Goal: Transaction & Acquisition: Purchase product/service

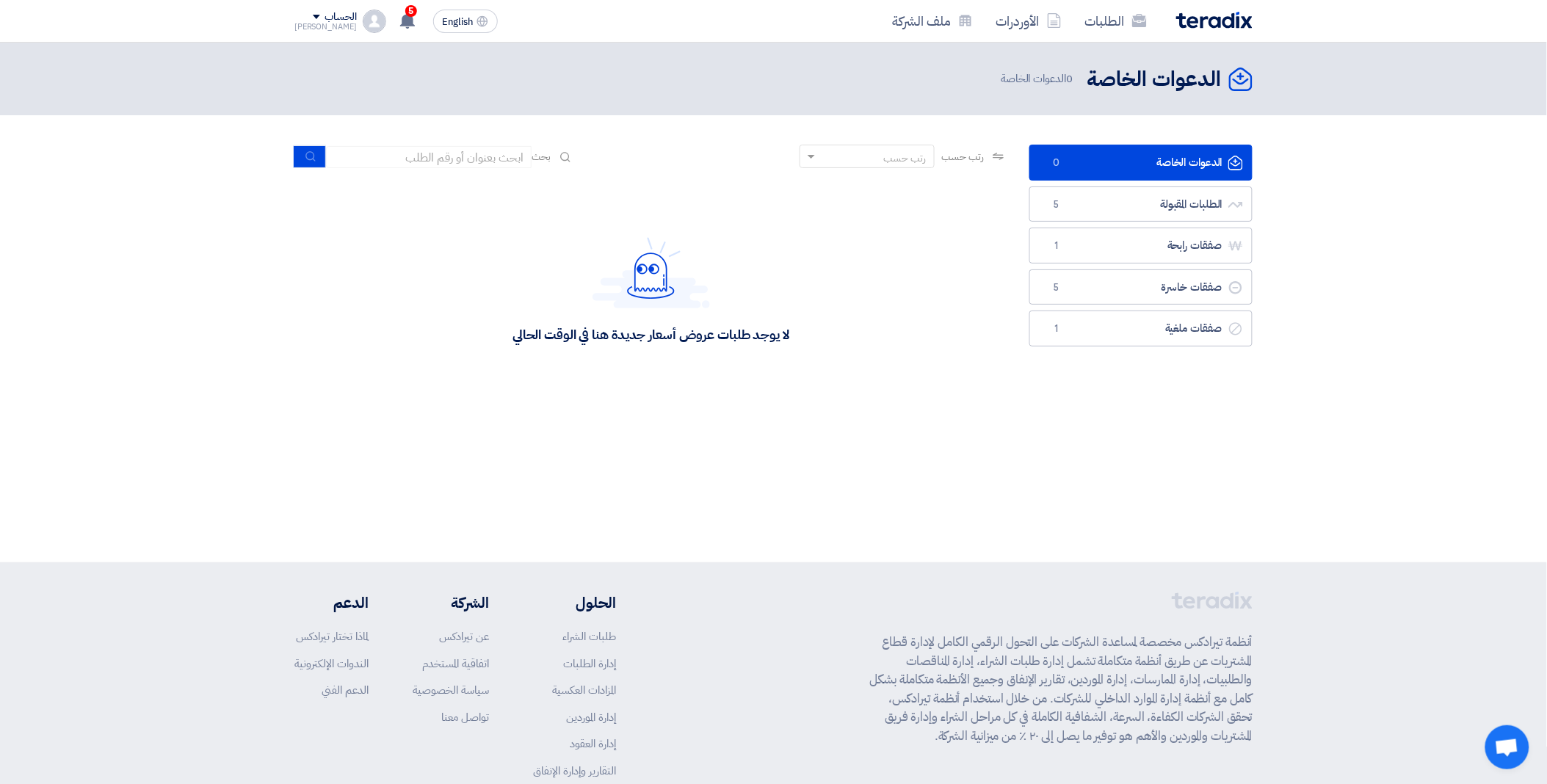
click at [664, 397] on div "لا يوجد طلبات عروض أسعار جديدة هنا في الوقت الحالي" at bounding box center [650, 289] width 713 height 220
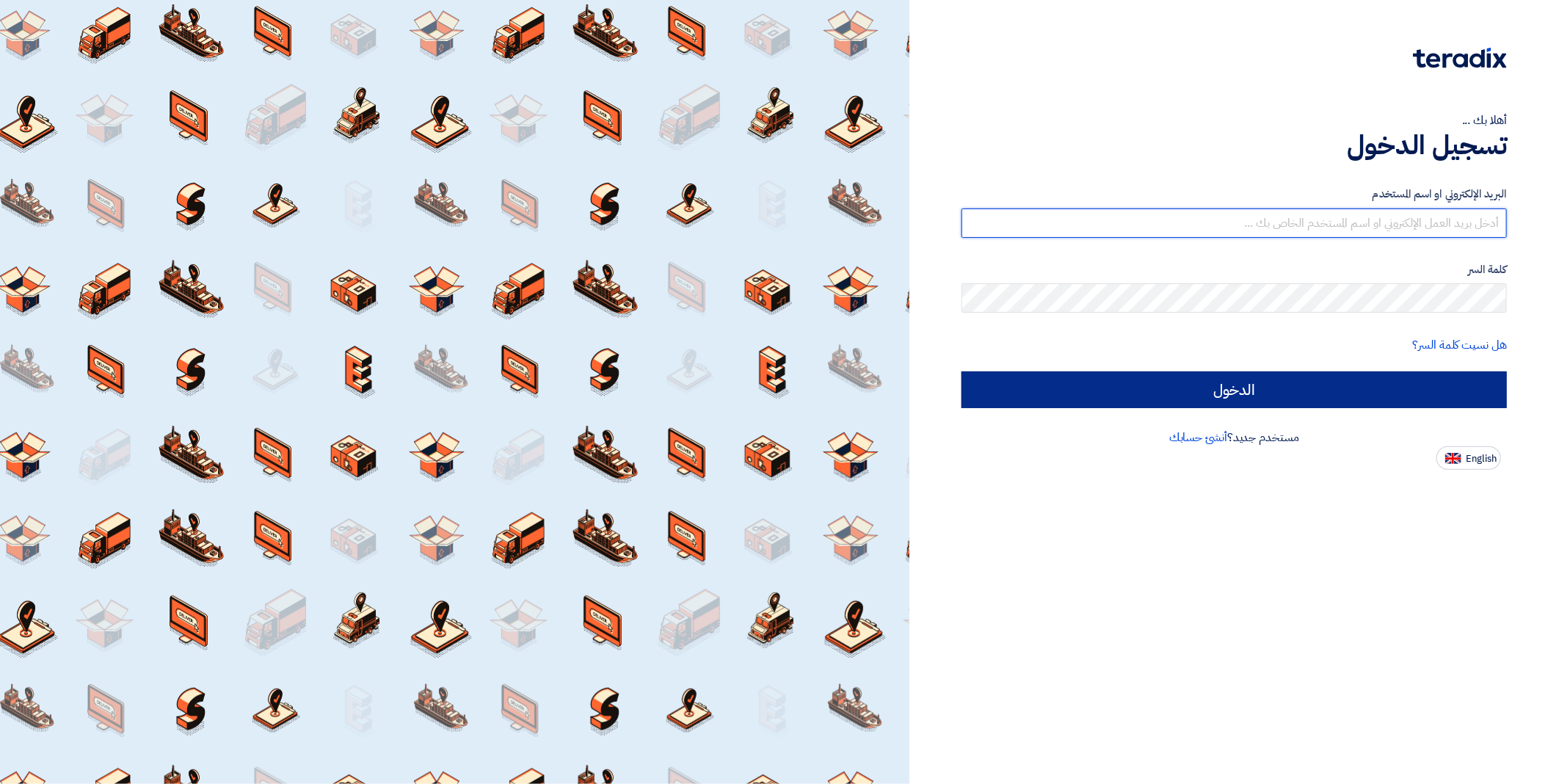
type input "[EMAIL_ADDRESS][DOMAIN_NAME]"
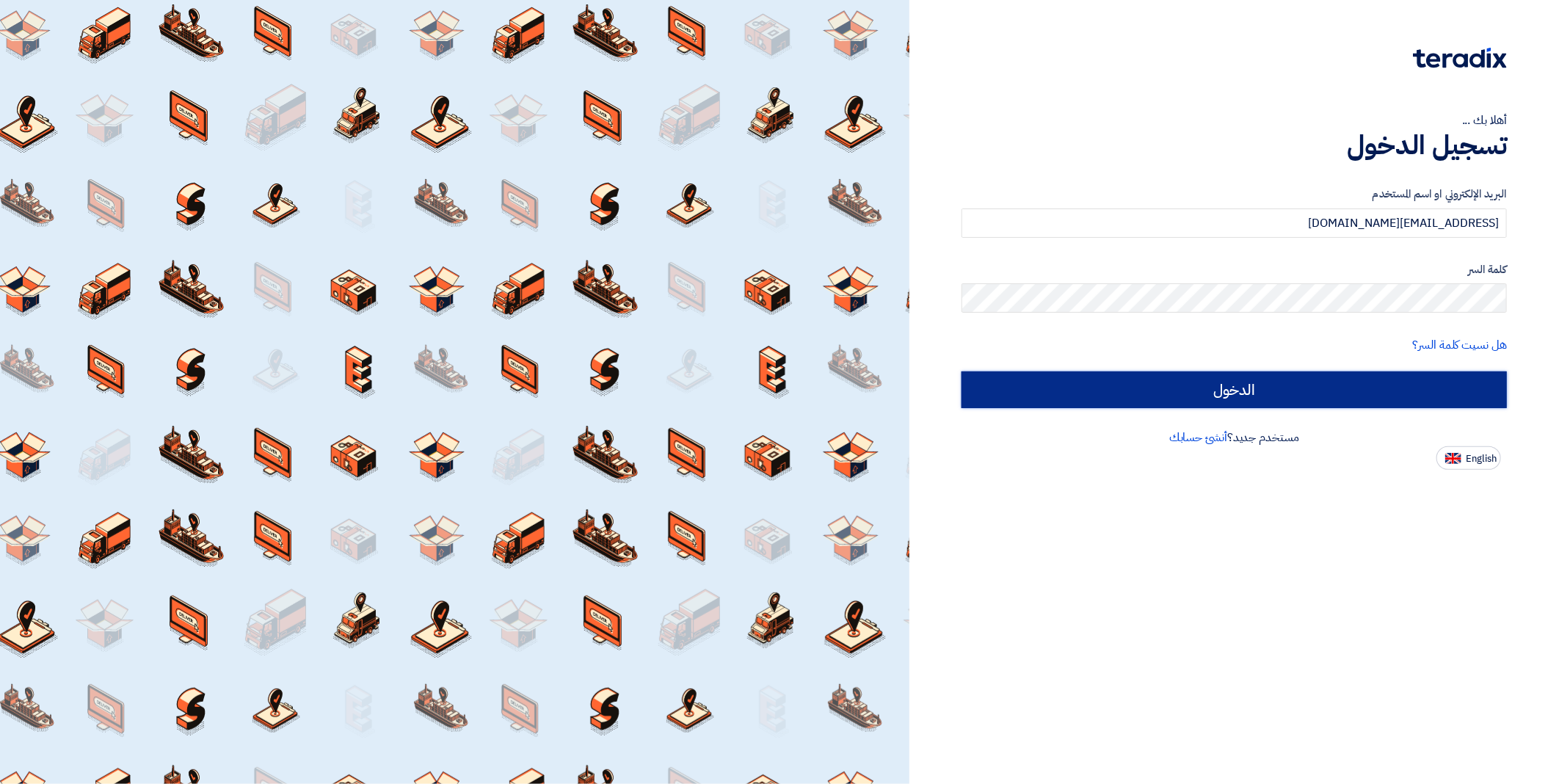
click at [1186, 404] on input "الدخول" at bounding box center [1234, 390] width 546 height 37
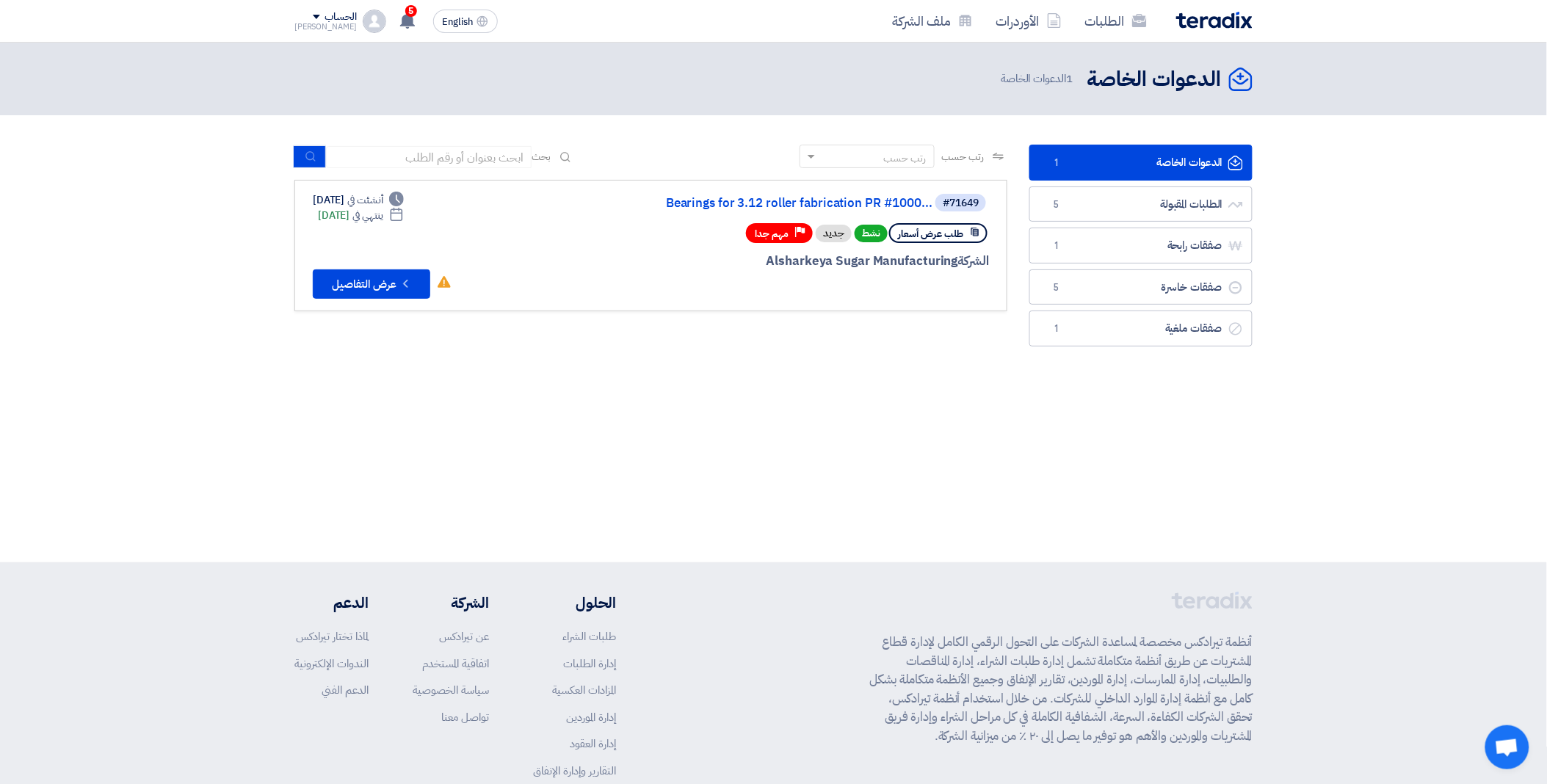
click at [497, 244] on div "#71649 Bearings for 3.12 roller fabrication PR #1000... طلب عرض أسعار نشط جديد …" at bounding box center [650, 245] width 676 height 106
click at [350, 276] on button "Check details عرض التفاصيل" at bounding box center [371, 284] width 117 height 30
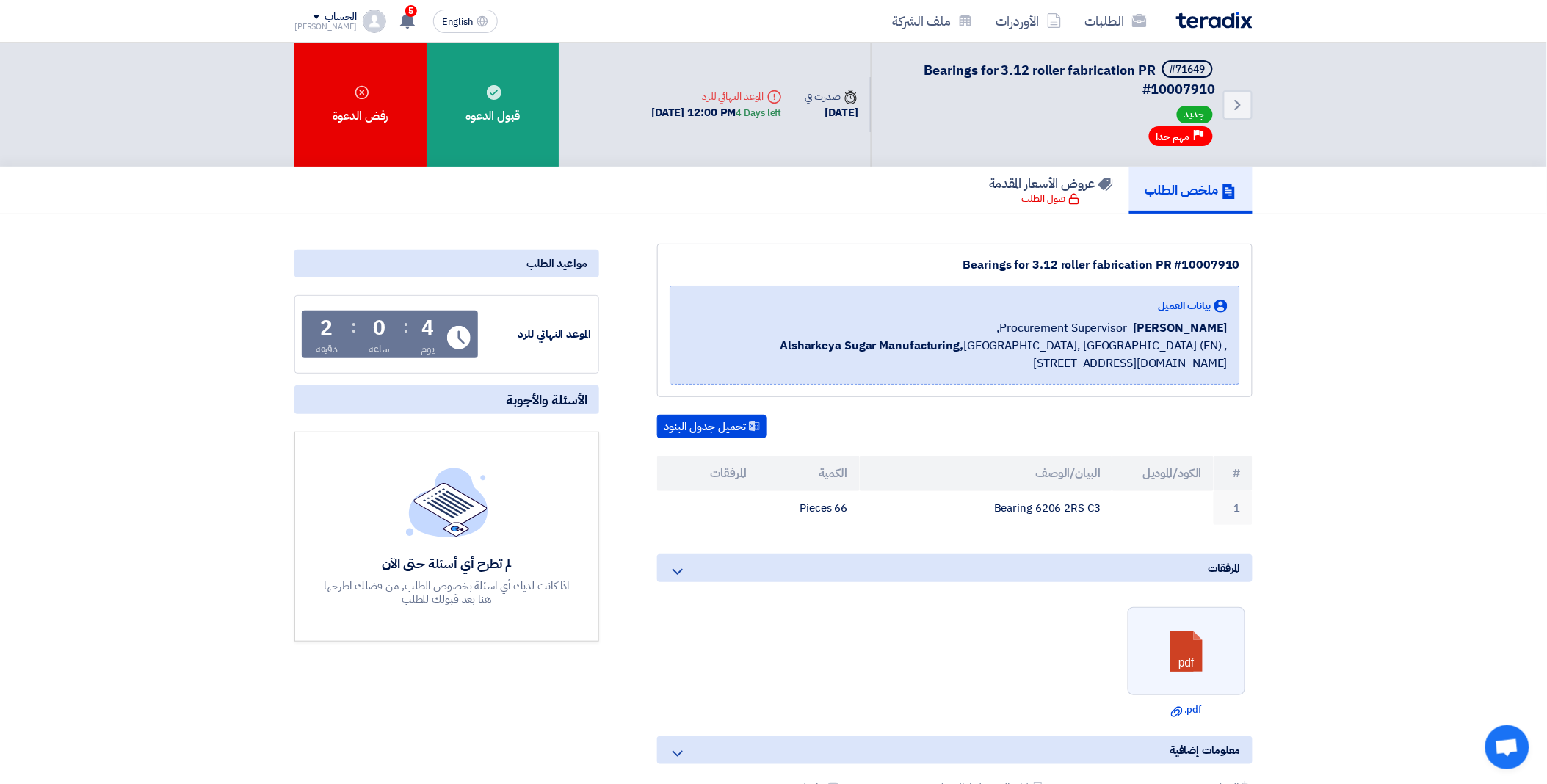
click at [622, 739] on div "Bearings for 3.12 roller fabrication PR #10007910 بيانات العميل Ahmed Elgalad P…" at bounding box center [937, 582] width 654 height 675
click at [497, 692] on div "مواعيد الطلب الموعد النهائي للرد Time Remaining 3 يوم : 23 ساعة : 59 دقيقة الأس…" at bounding box center [446, 582] width 326 height 675
click at [493, 712] on div "مواعيد الطلب الموعد النهائي للرد Time Remaining 3 يوم : 23 ساعة : 55 دقيقة الأس…" at bounding box center [446, 582] width 326 height 675
click at [452, 714] on div "مواعيد الطلب الموعد النهائي للرد Time Remaining 3 يوم : 23 ساعة : 54 دقيقة الأس…" at bounding box center [446, 582] width 326 height 675
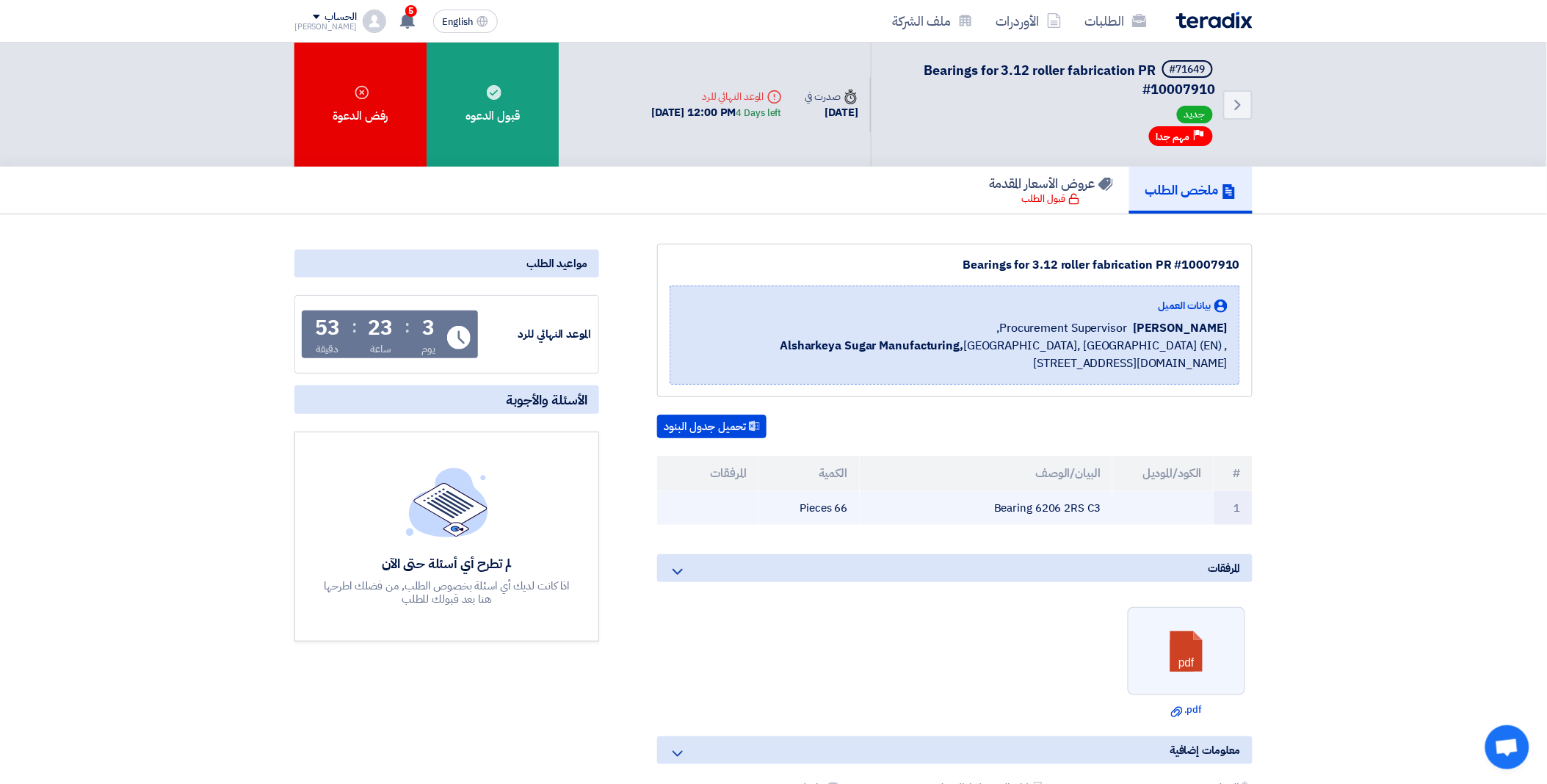
copy td "Bearing 6206 2RS C3"
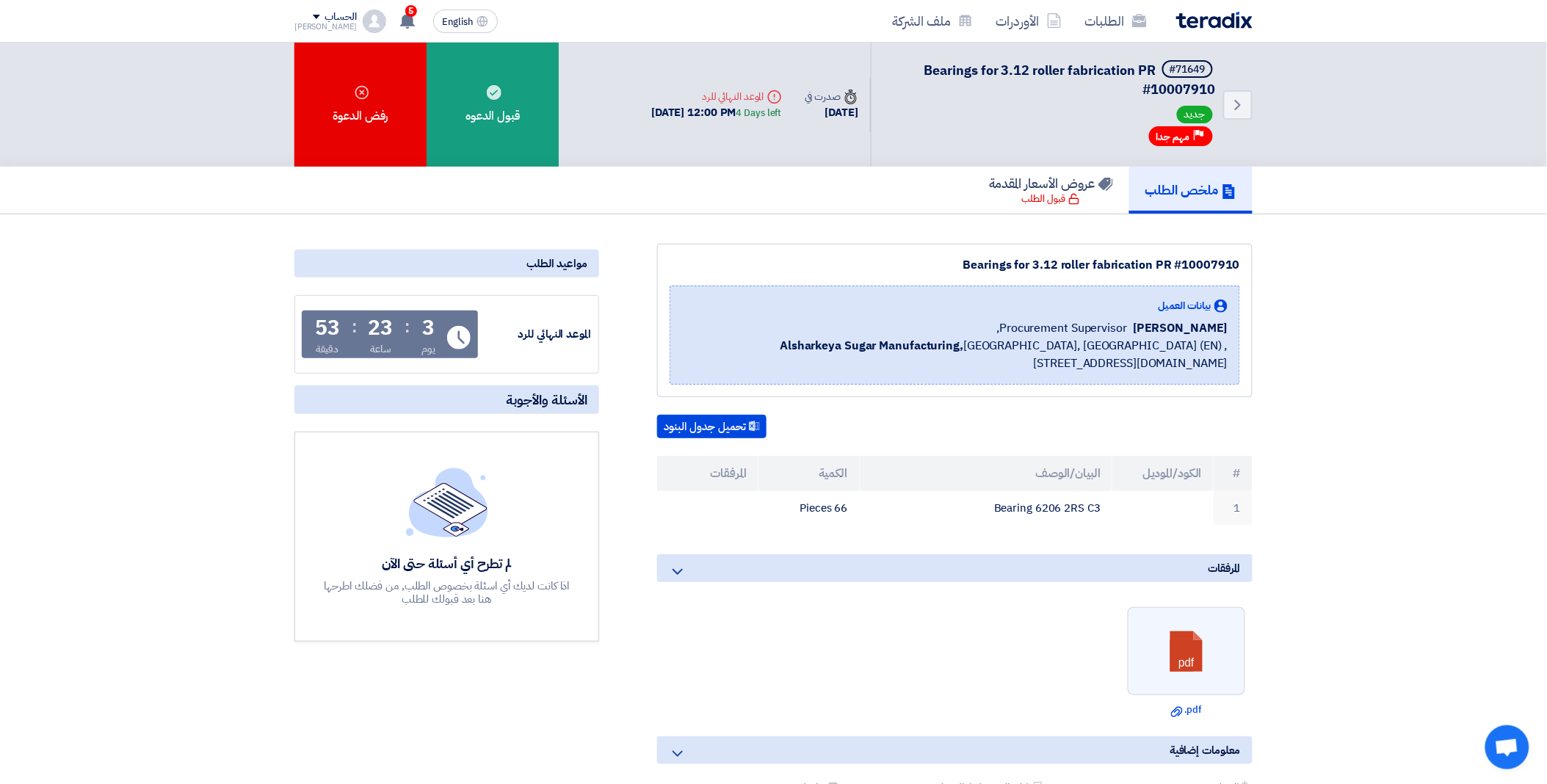
drag, startPoint x: 981, startPoint y: 504, endPoint x: 1398, endPoint y: 464, distance: 418.9
click at [1398, 464] on section "Bearings for 3.12 roller fabrication PR #10007910 بيانات العميل Ahmed Elgalad P…" at bounding box center [773, 602] width 1547 height 775
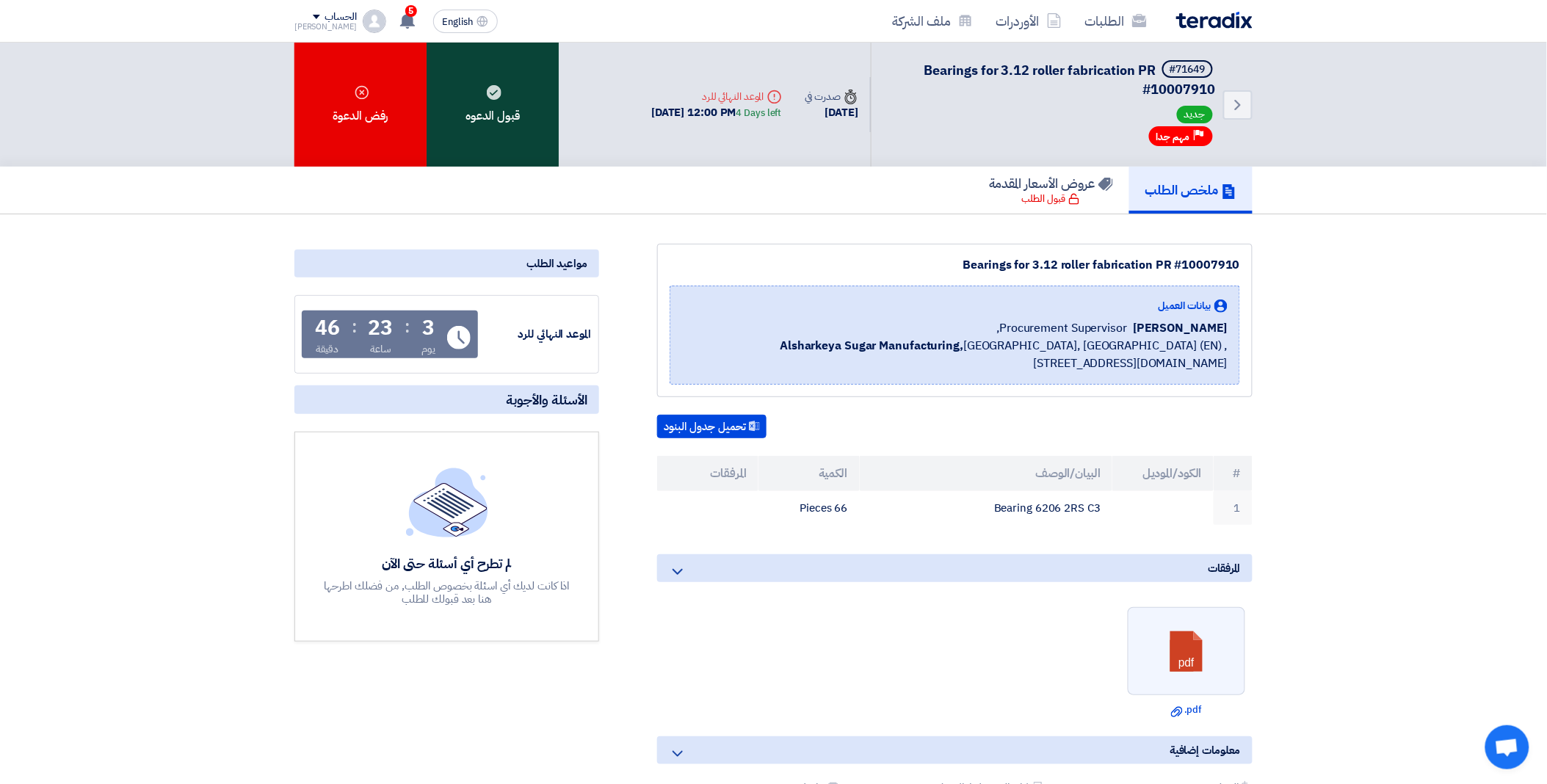
click at [500, 129] on div "قبول الدعوه" at bounding box center [492, 104] width 132 height 124
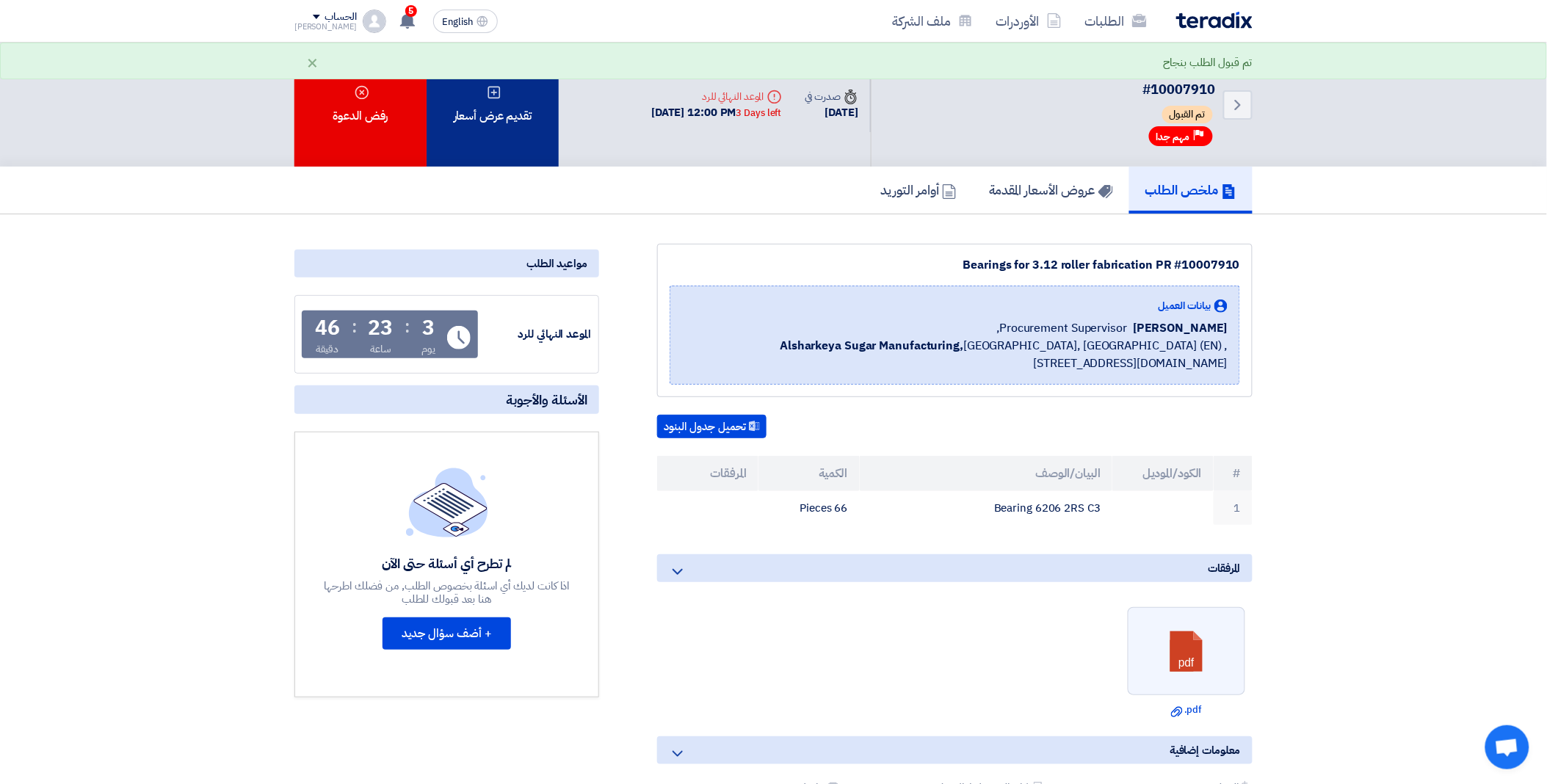
click at [520, 95] on div "تقديم عرض أسعار" at bounding box center [492, 104] width 132 height 124
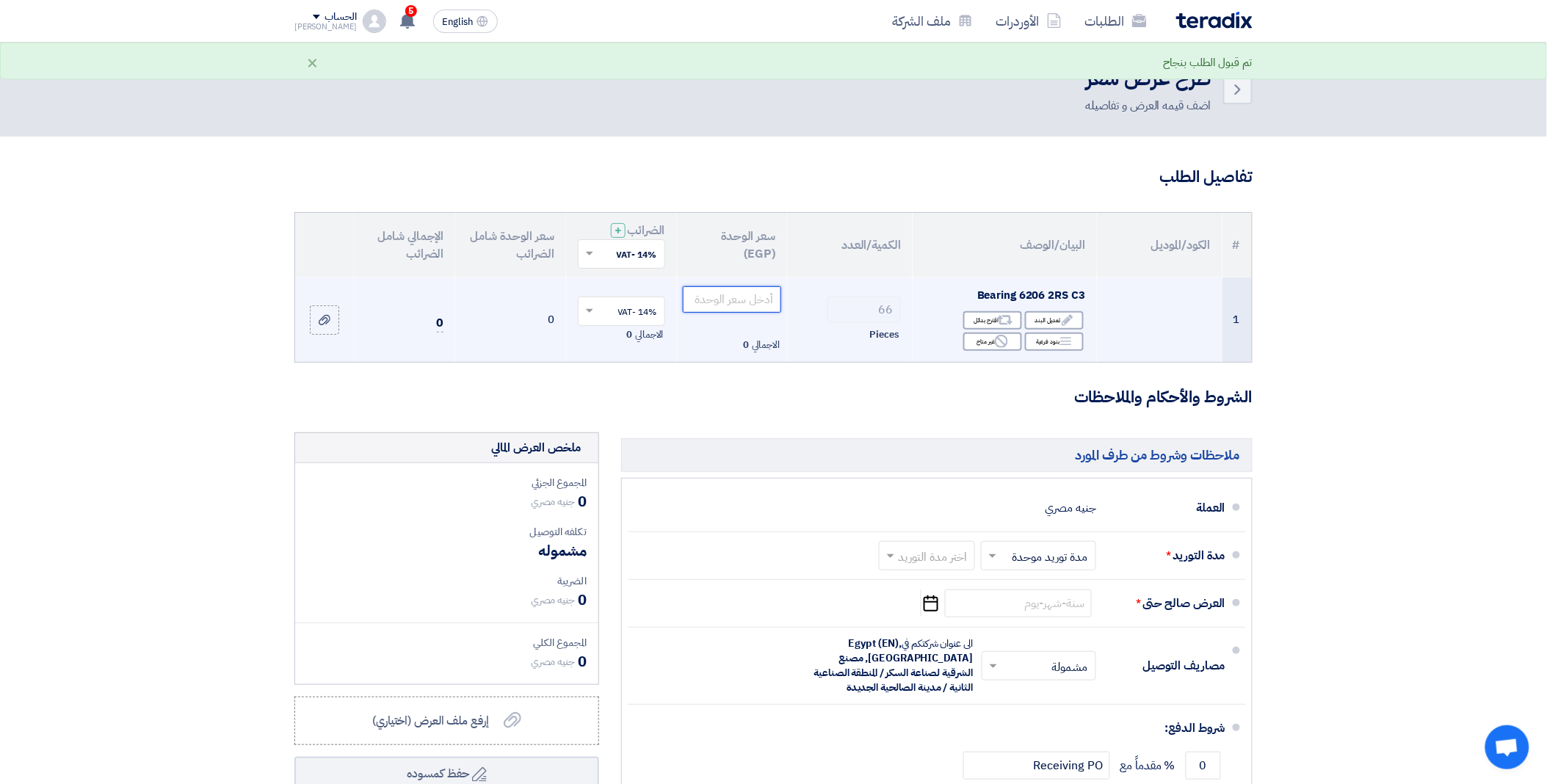
click at [705, 304] on input "number" at bounding box center [731, 300] width 99 height 27
paste input "195"
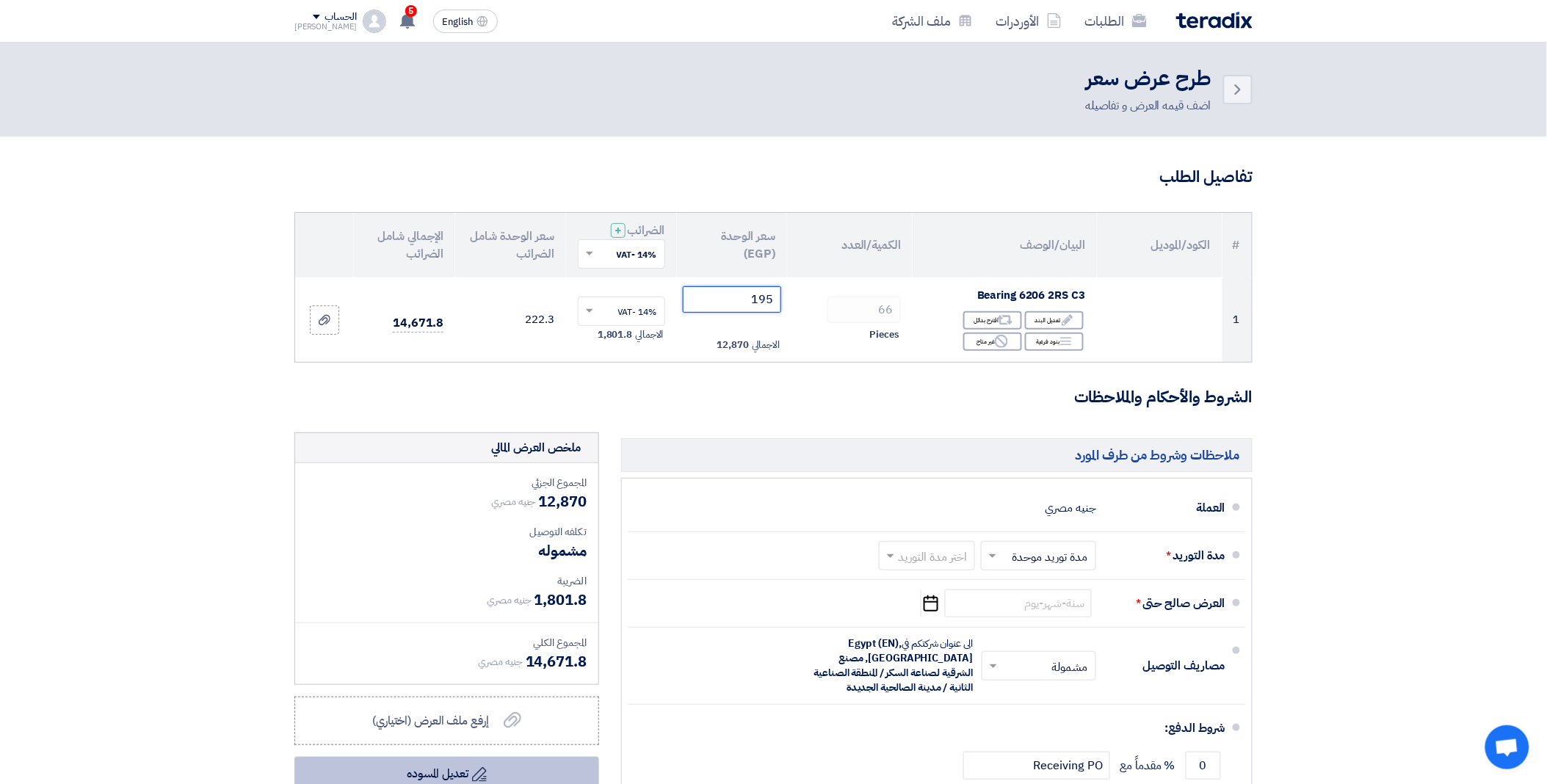
type input "195"
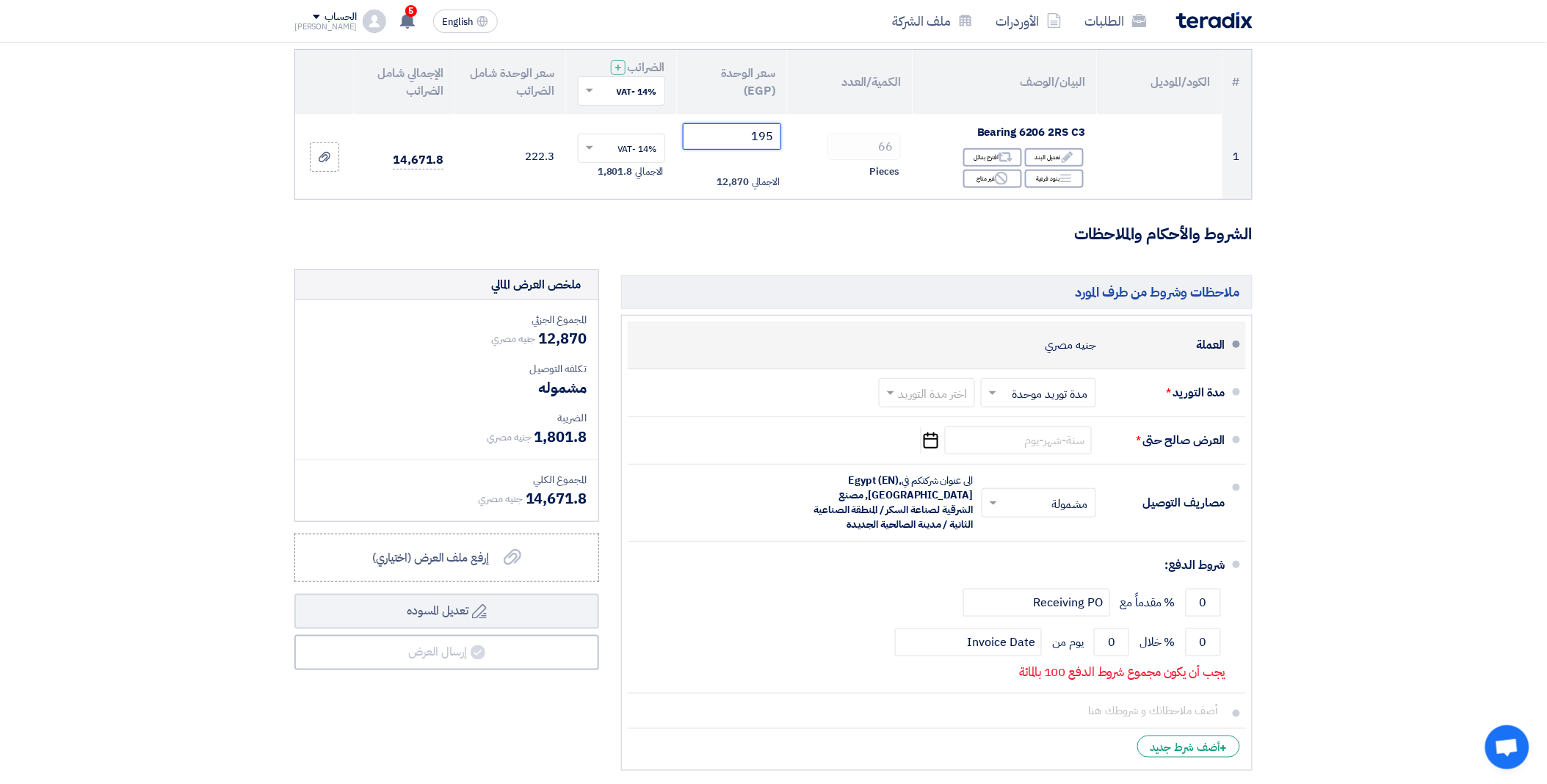
scroll to position [81, 0]
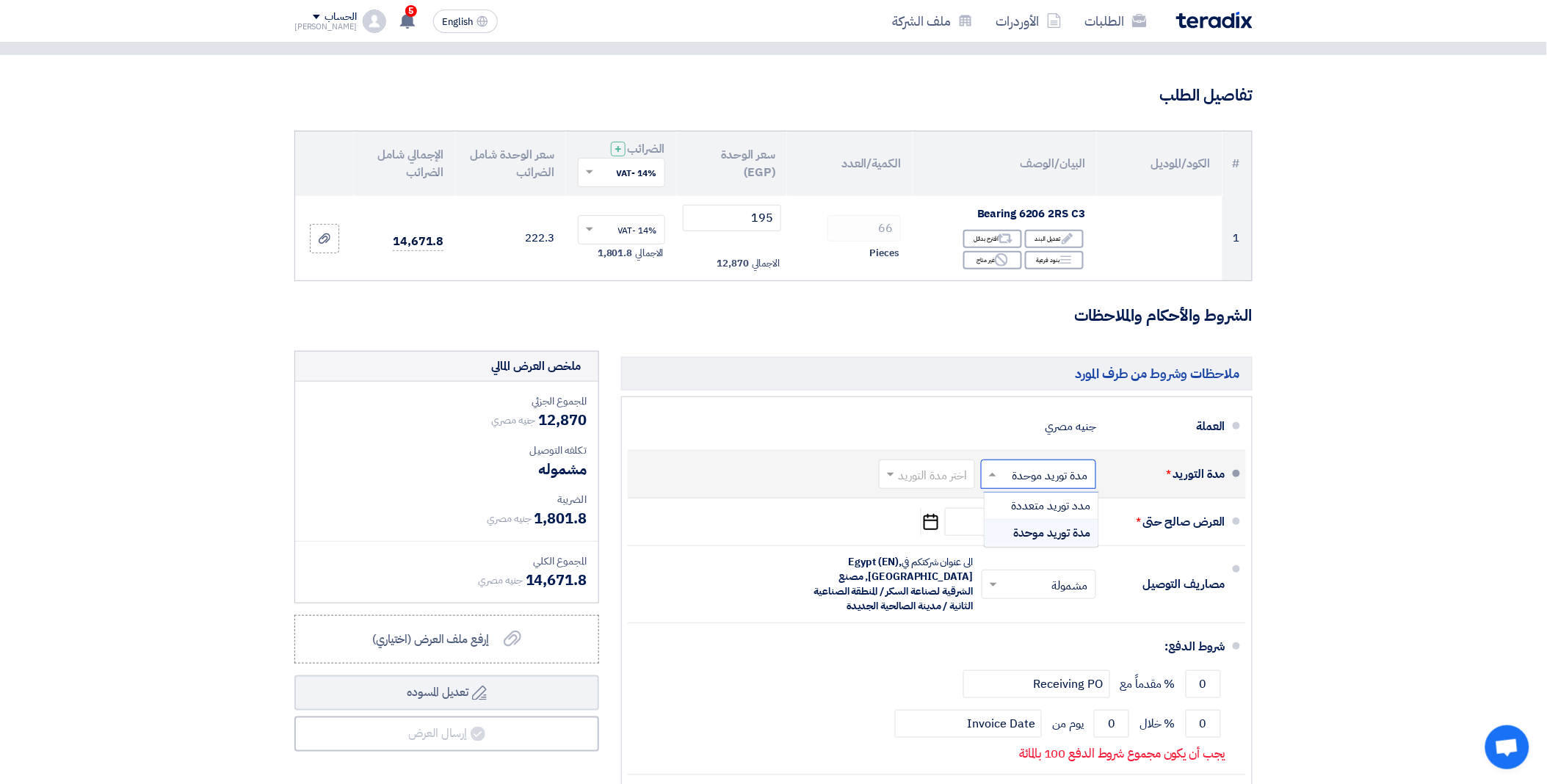
click at [986, 477] on span at bounding box center [990, 474] width 18 height 15
click at [890, 471] on span at bounding box center [889, 474] width 18 height 15
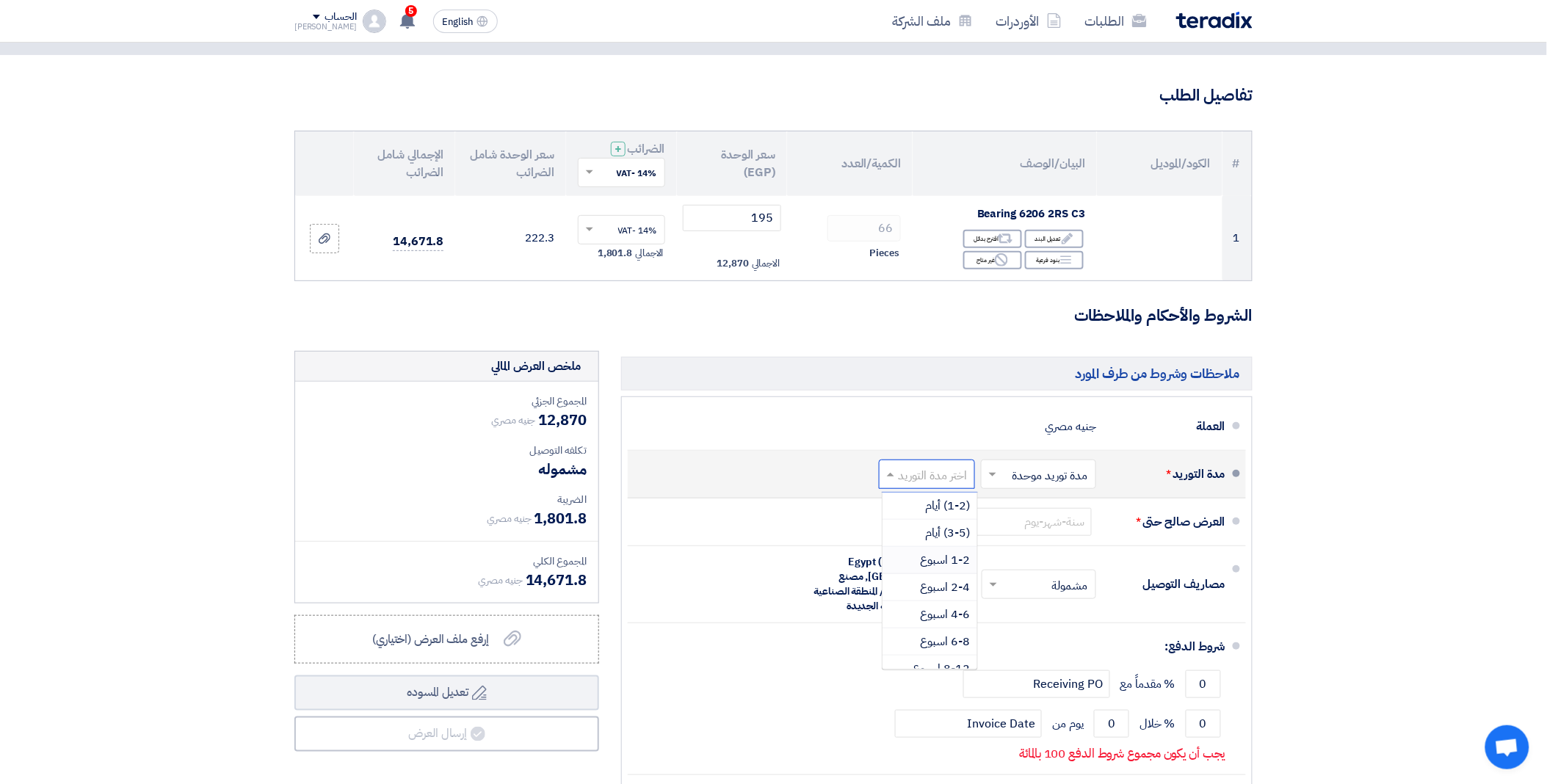
click at [944, 560] on span "1-2 اسبوع" at bounding box center [945, 559] width 50 height 18
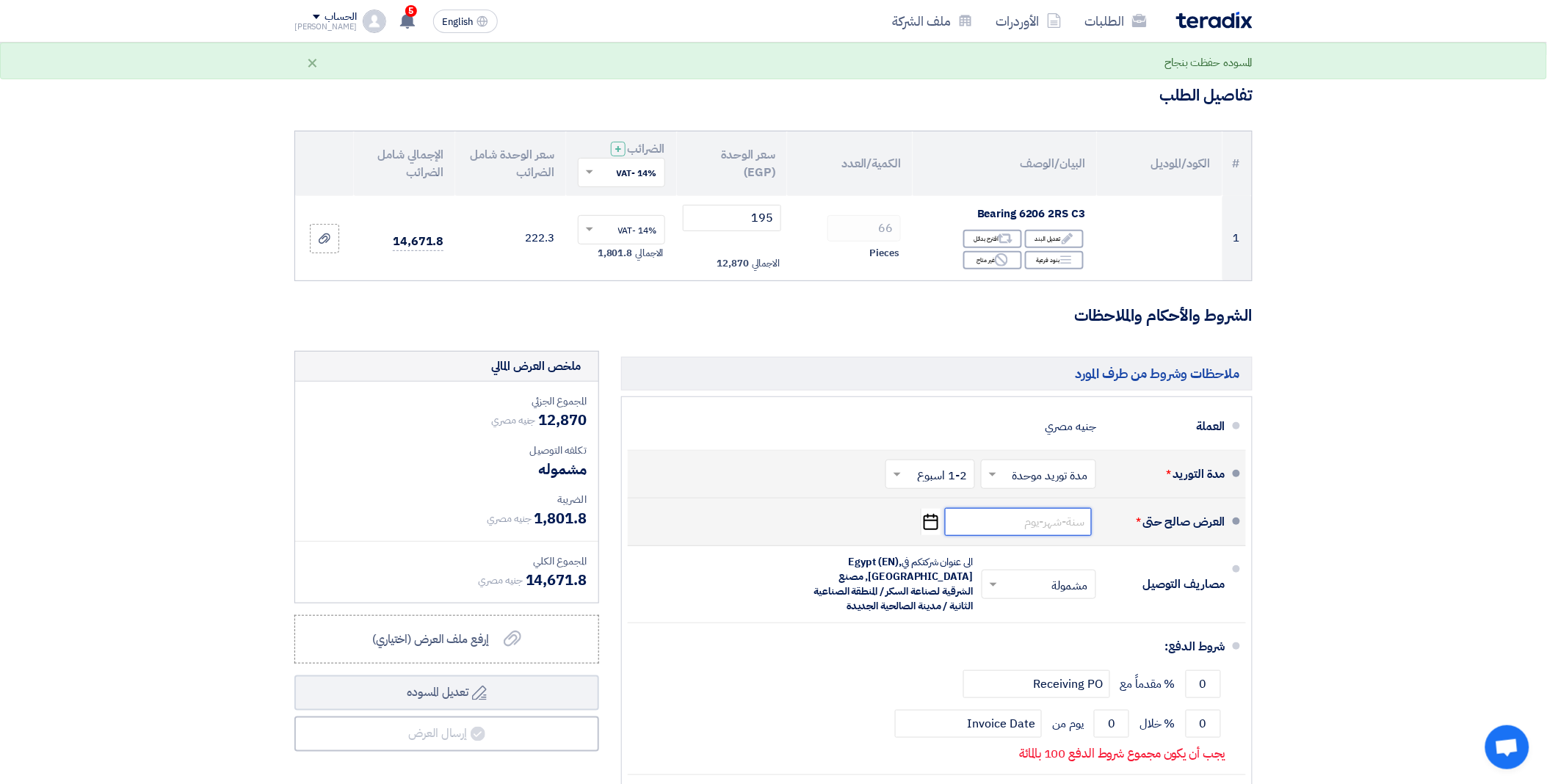
click at [986, 521] on input at bounding box center [1018, 521] width 147 height 28
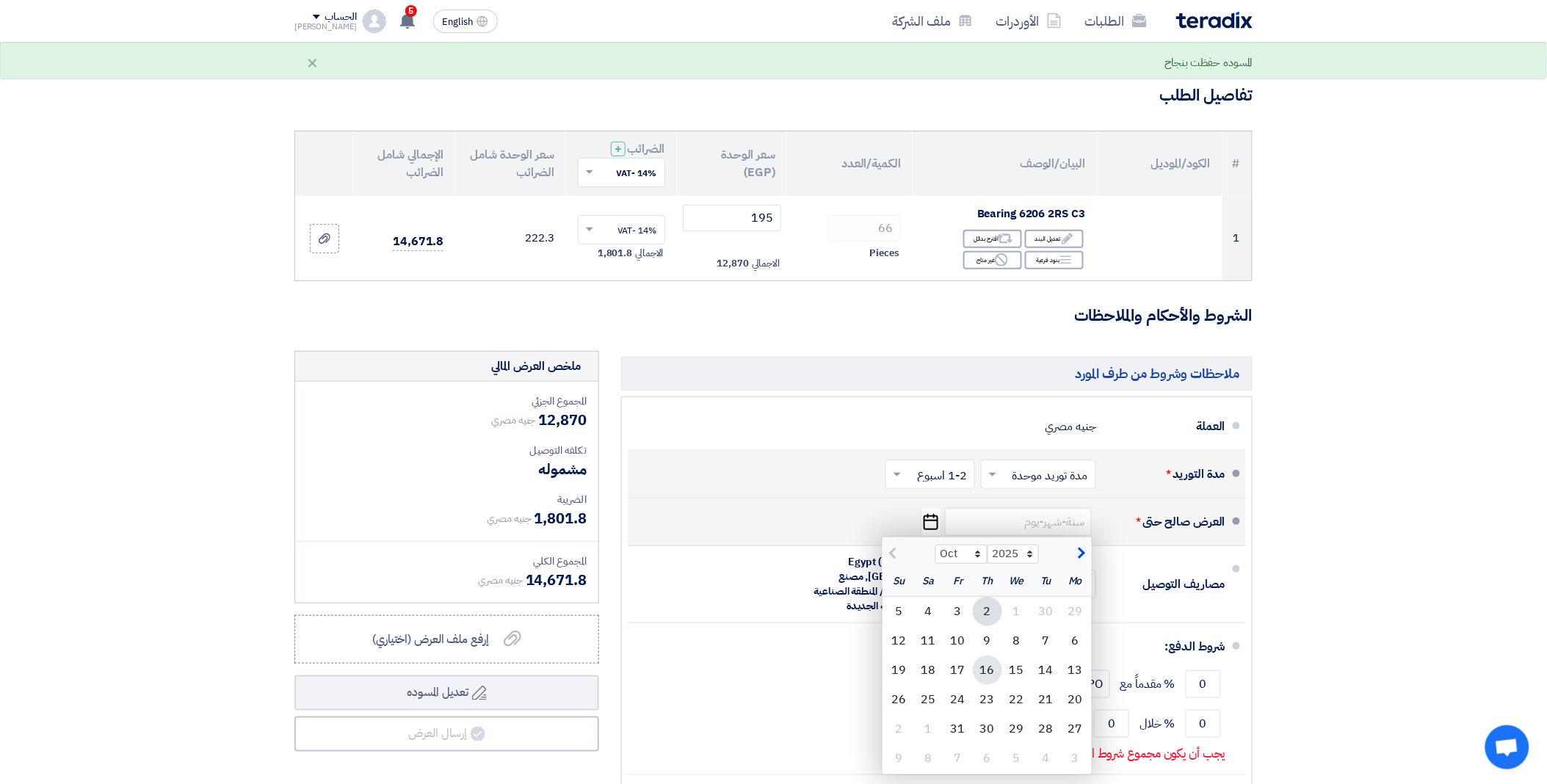
click at [988, 674] on div "16" at bounding box center [988, 670] width 30 height 30
type input "10/16/2025"
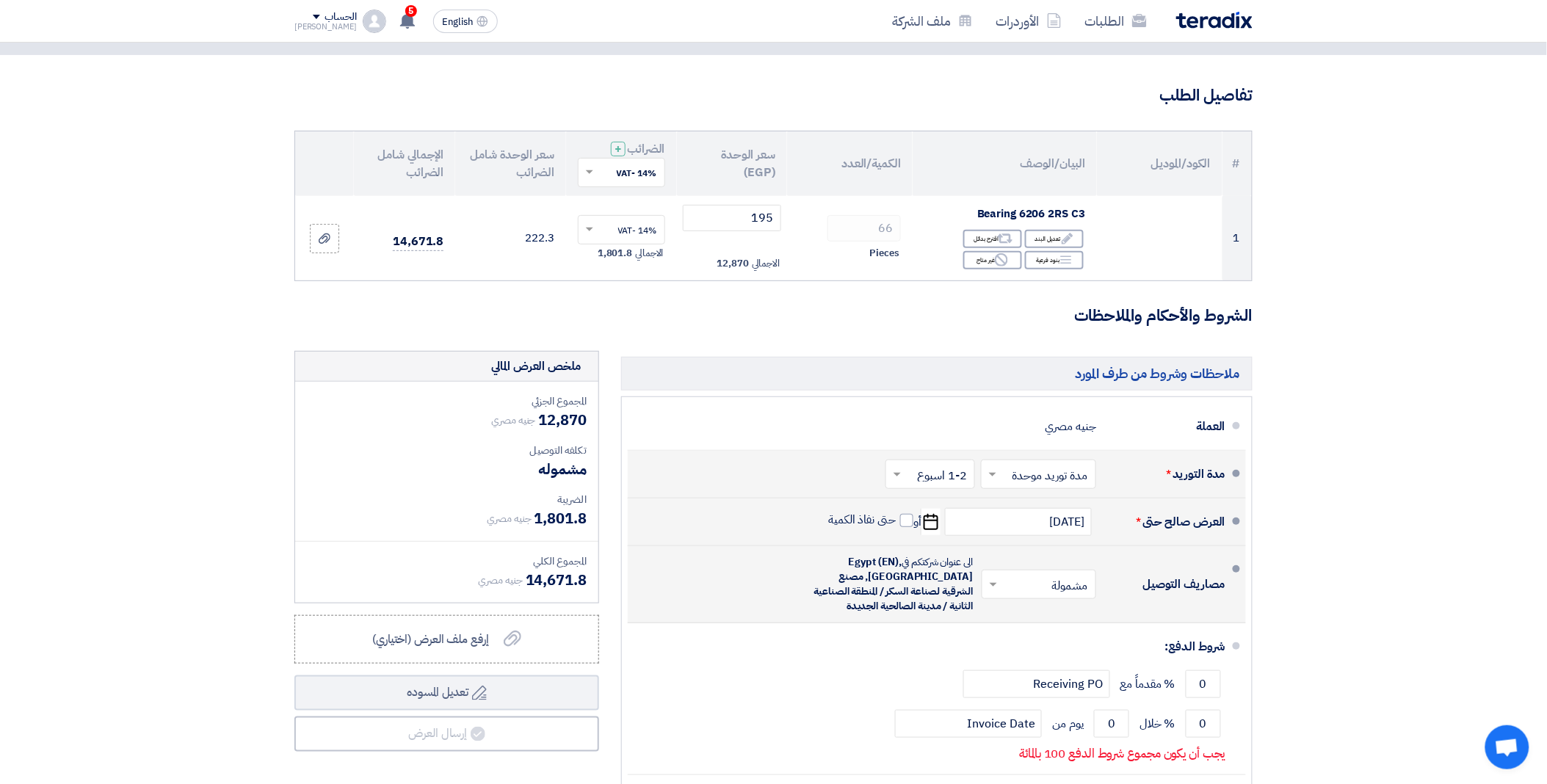
scroll to position [163, 0]
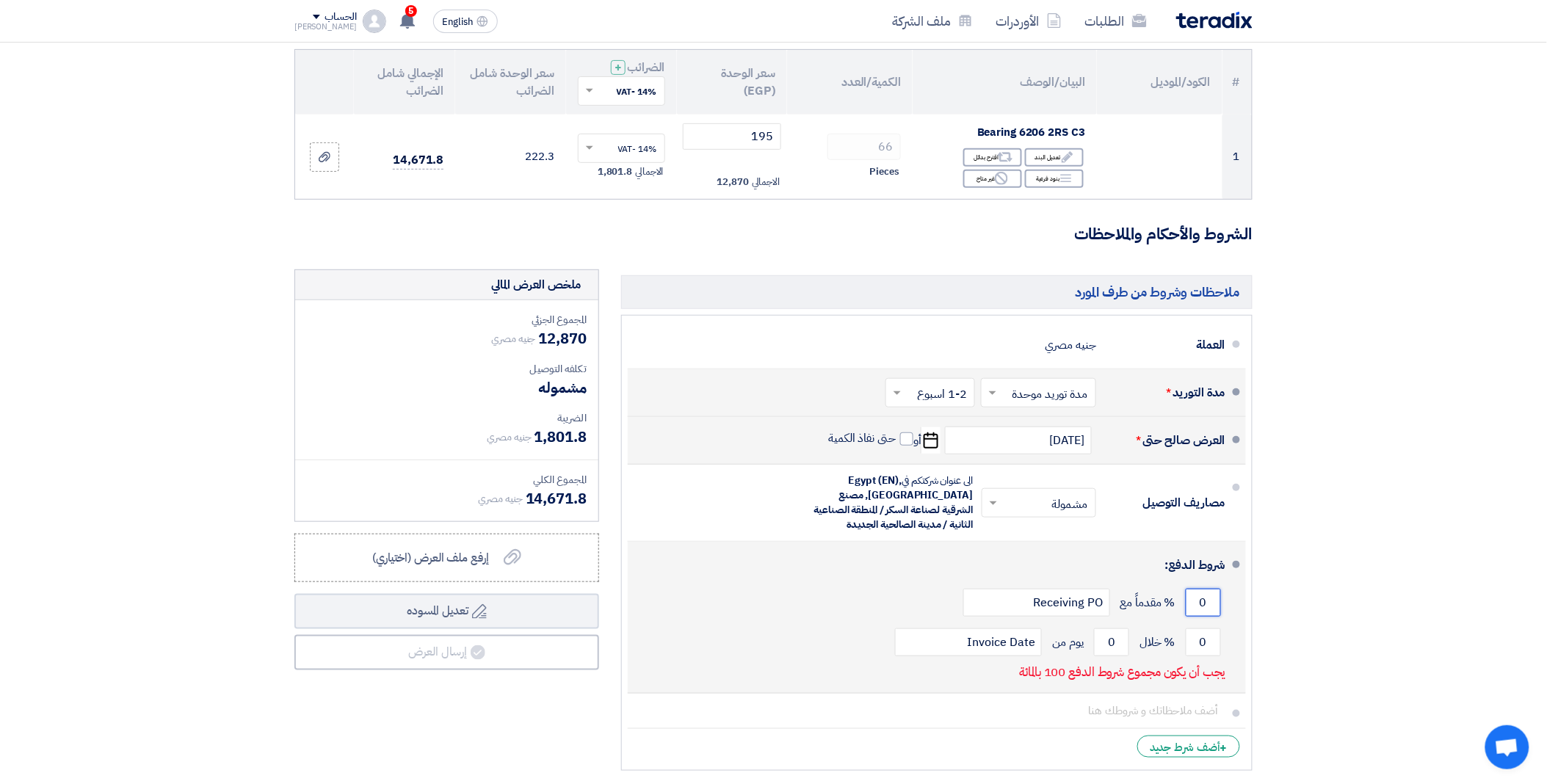
drag, startPoint x: 1195, startPoint y: 607, endPoint x: 1214, endPoint y: 605, distance: 19.1
click at [1214, 605] on input "0" at bounding box center [1203, 603] width 35 height 28
drag, startPoint x: 1101, startPoint y: 641, endPoint x: 1136, endPoint y: 641, distance: 35.0
click at [1136, 641] on div "0 % خلال 0 يوم من Invoice Date" at bounding box center [932, 642] width 586 height 40
drag, startPoint x: 1187, startPoint y: 642, endPoint x: 1226, endPoint y: 646, distance: 39.2
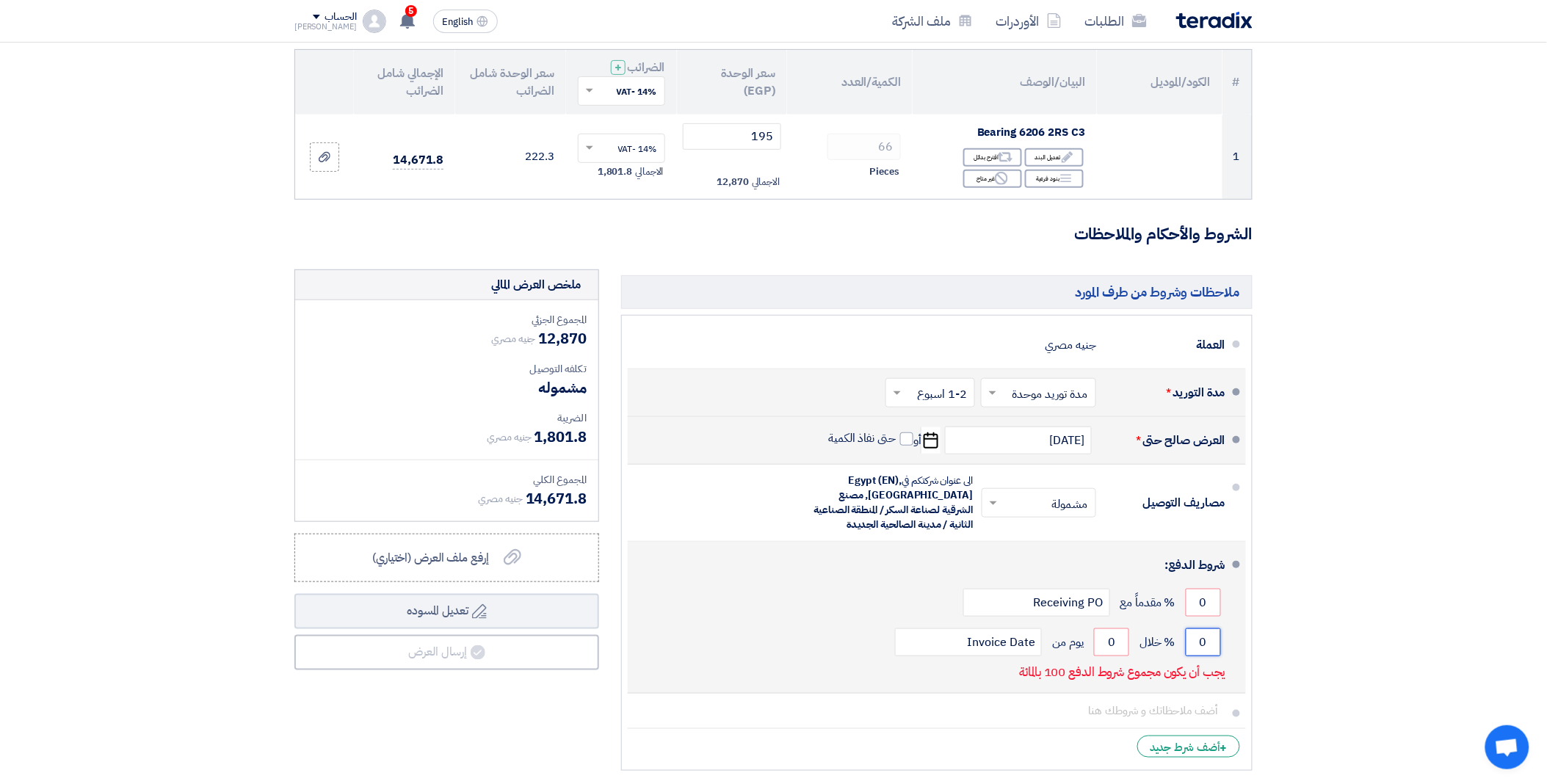
click at [1226, 646] on li "شروط الدفع: 0 % مقدماً مع Receiving PO 0 % خلال 0 Invoice Date" at bounding box center [937, 618] width 618 height 152
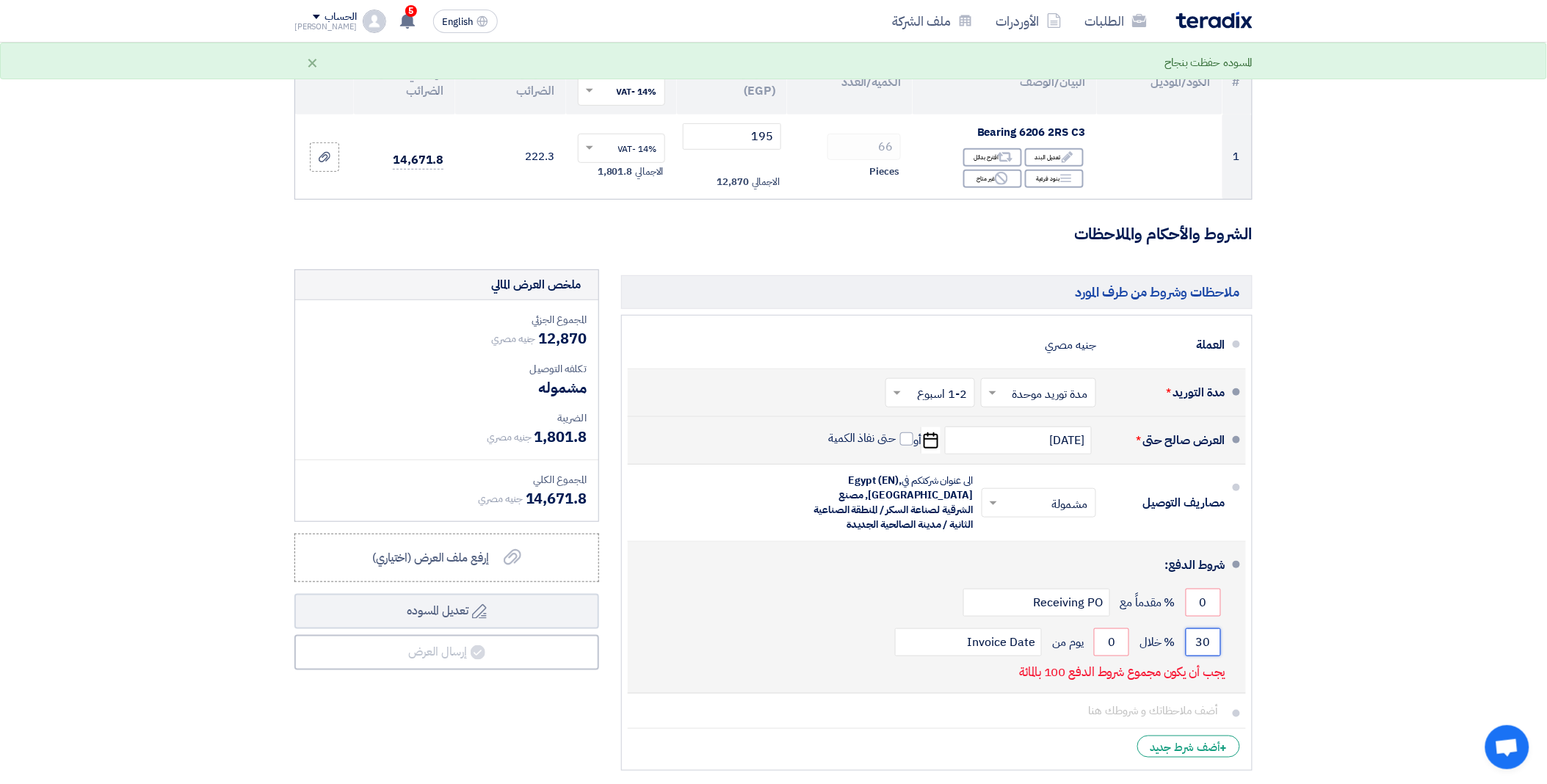
click at [1193, 640] on input "30" at bounding box center [1203, 643] width 35 height 28
drag, startPoint x: 1193, startPoint y: 640, endPoint x: 1216, endPoint y: 634, distance: 23.8
click at [1216, 634] on input "30" at bounding box center [1203, 643] width 35 height 28
type input "100"
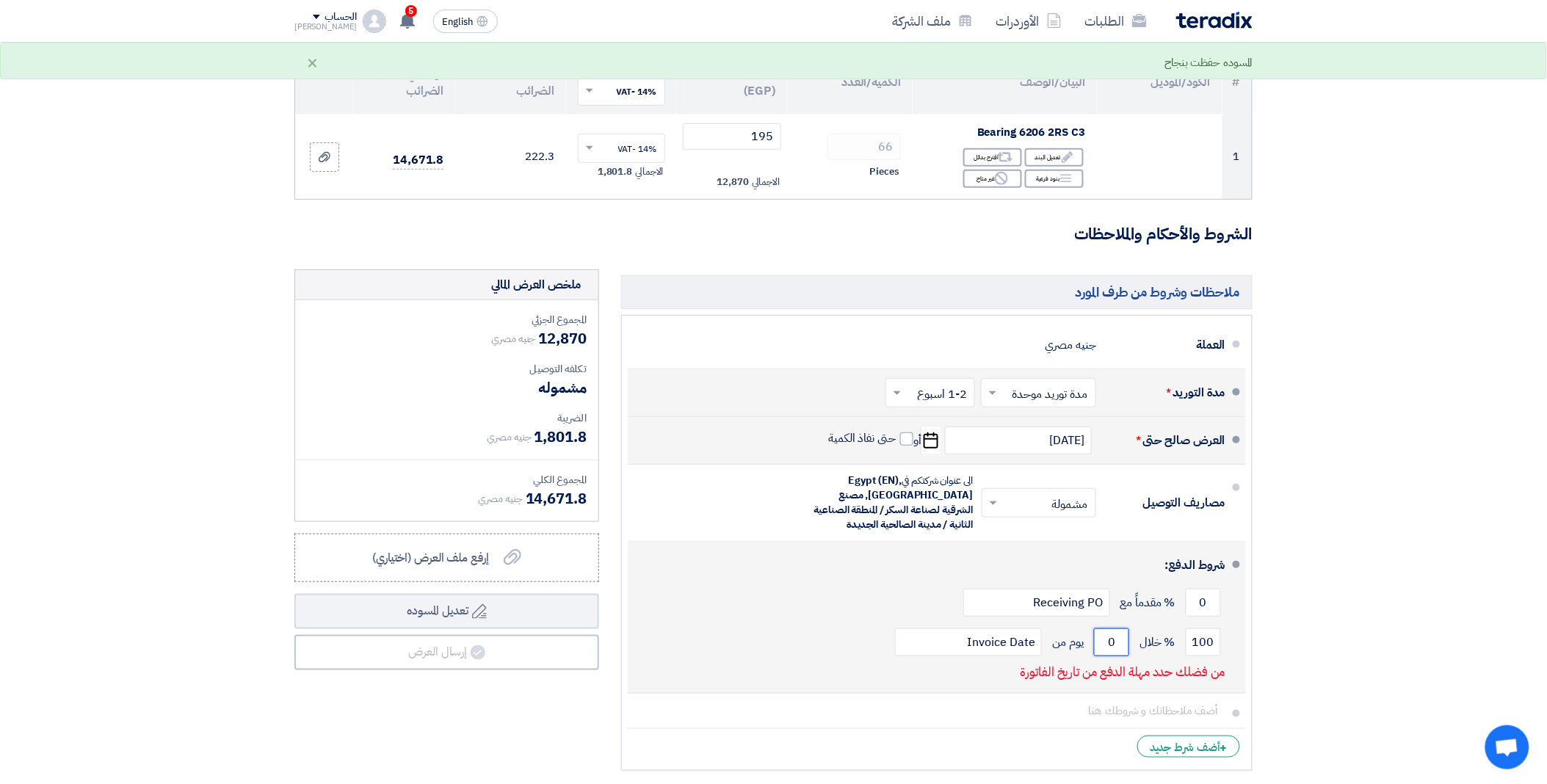
click at [1107, 637] on input "0" at bounding box center [1111, 643] width 35 height 28
click at [1107, 636] on input "0" at bounding box center [1111, 643] width 35 height 28
drag, startPoint x: 1107, startPoint y: 636, endPoint x: 1122, endPoint y: 636, distance: 15.0
click at [1122, 636] on input "0" at bounding box center [1111, 643] width 35 height 28
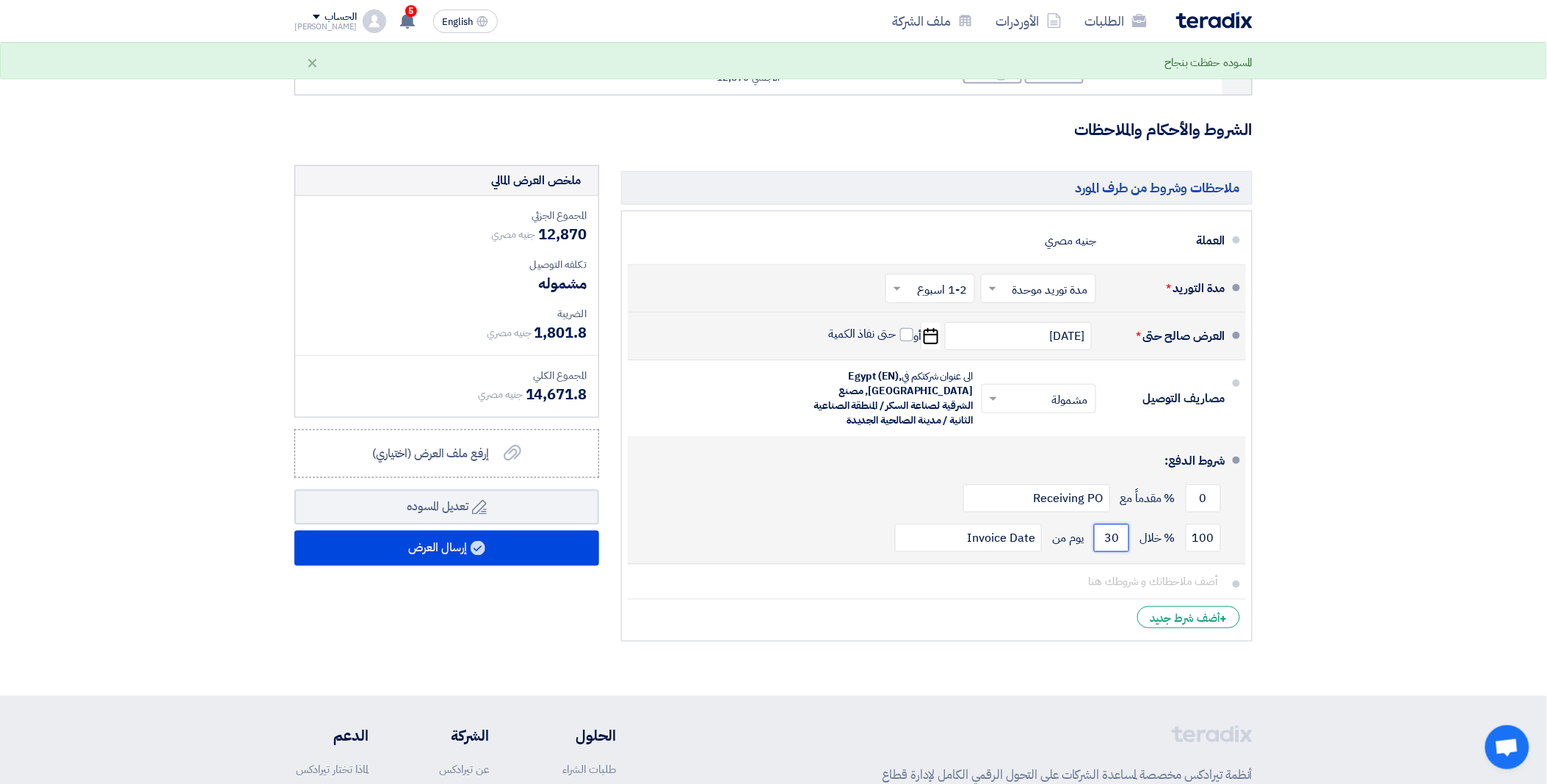
scroll to position [325, 0]
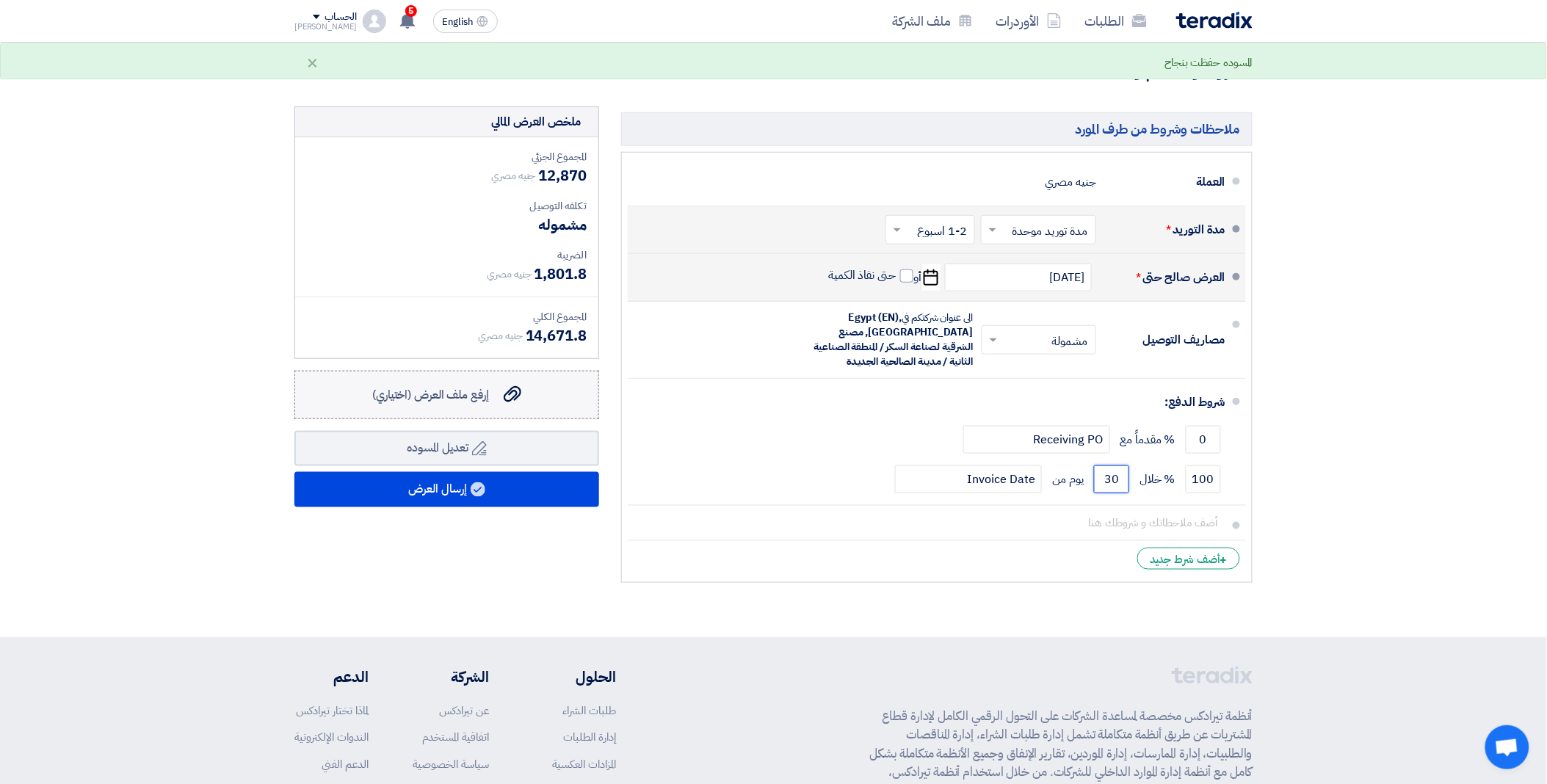
type input "30"
click at [471, 405] on label "إرفع ملف العرض (اختياري) إرفع ملف العرض (اختياري)" at bounding box center [446, 395] width 304 height 48
click at [0, 0] on input "إرفع ملف العرض (اختياري) إرفع ملف العرض (اختياري)" at bounding box center [0, 0] width 0 height 0
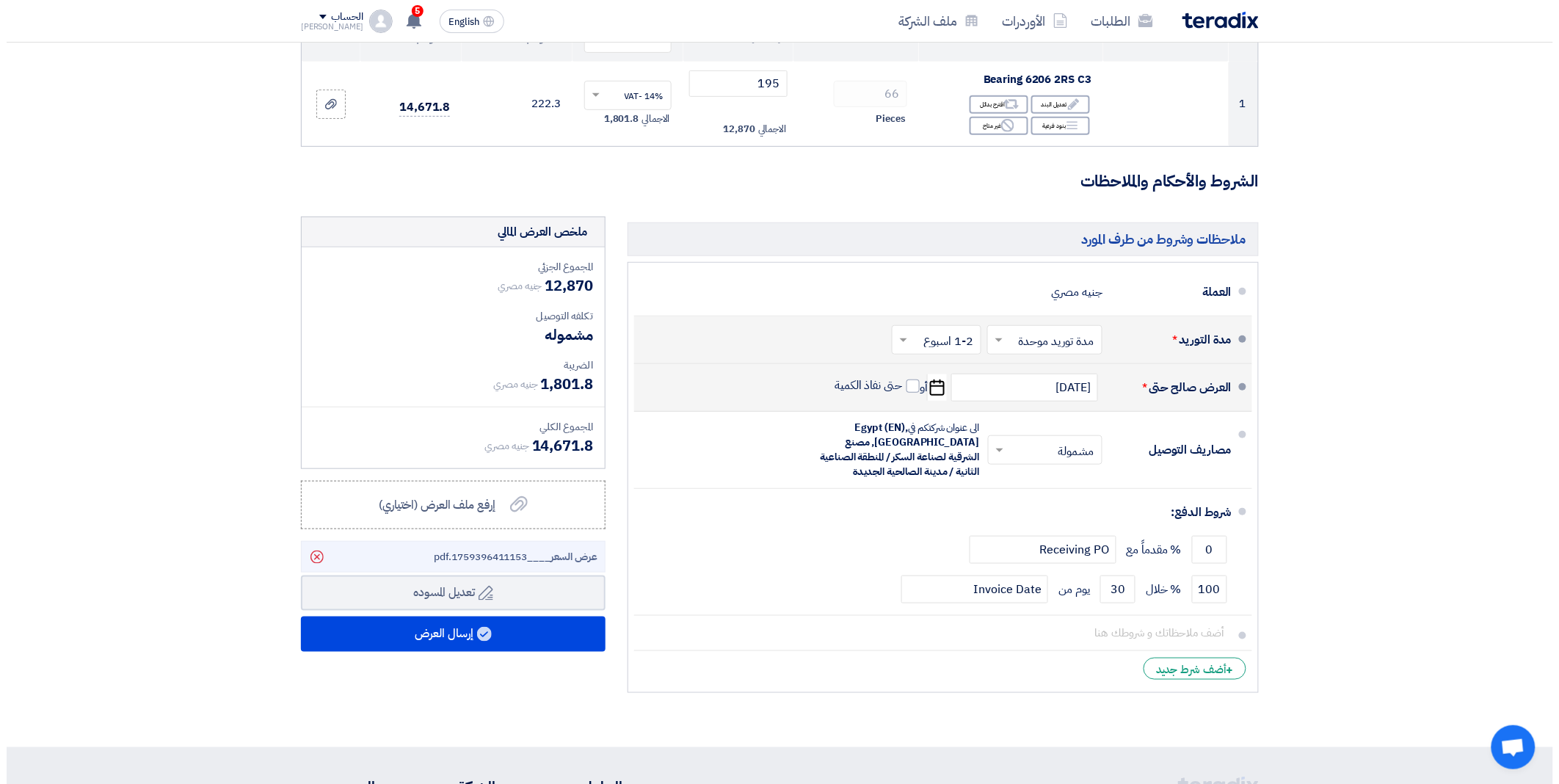
scroll to position [244, 0]
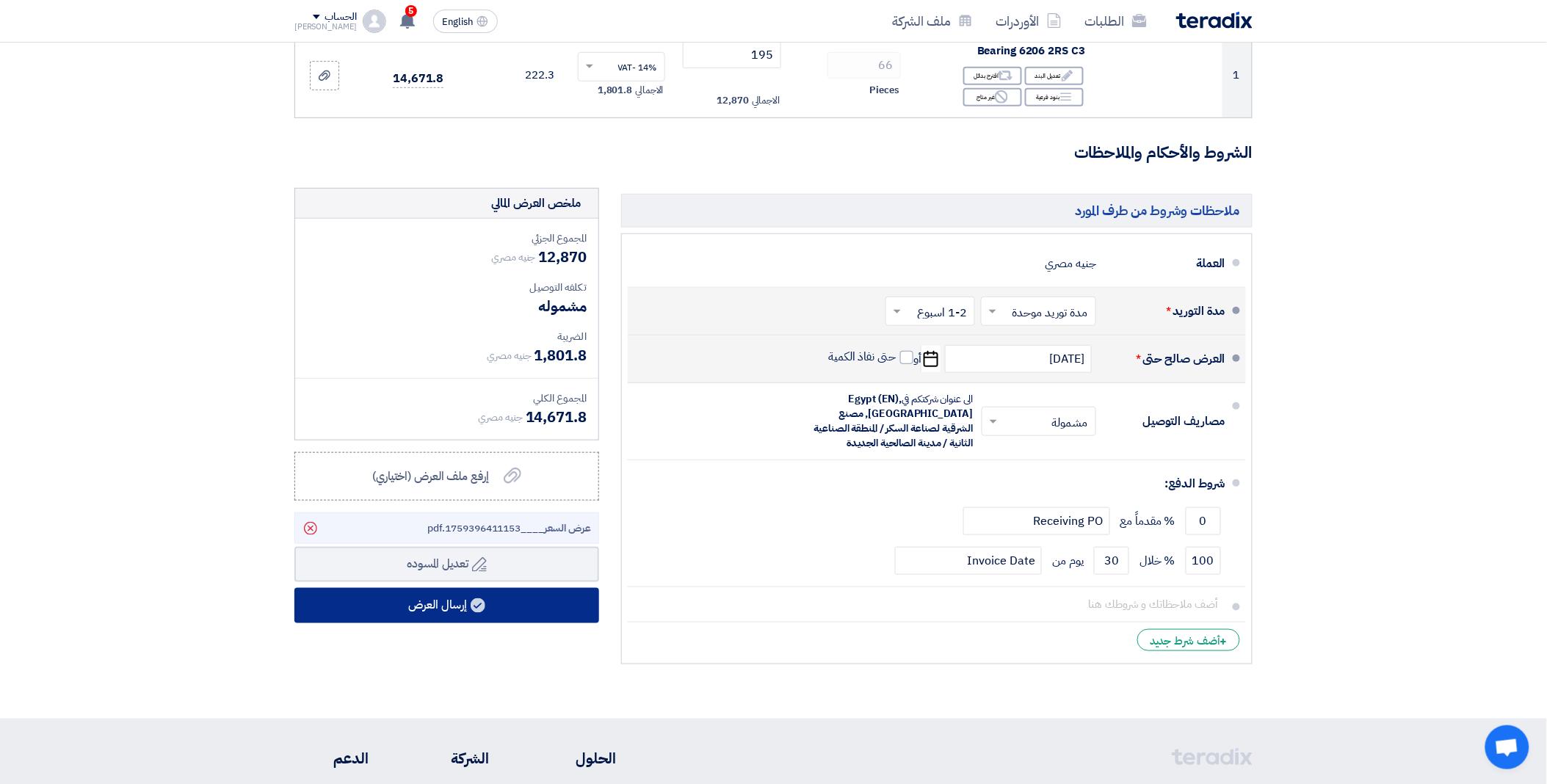
click at [499, 599] on button "إرسال العرض" at bounding box center [446, 606] width 304 height 35
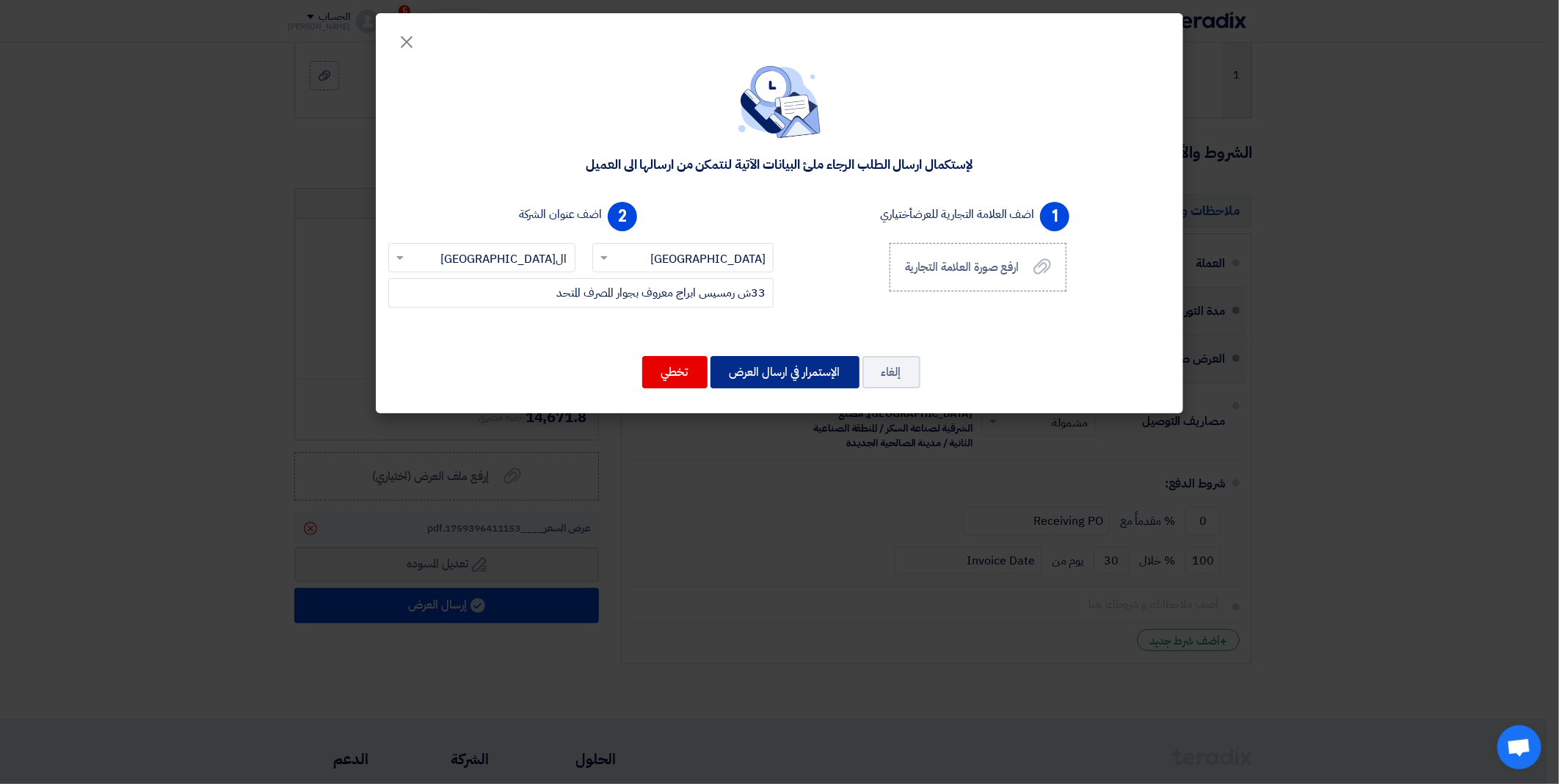
click at [781, 380] on button "الإستمرار في ارسال العرض" at bounding box center [784, 372] width 149 height 32
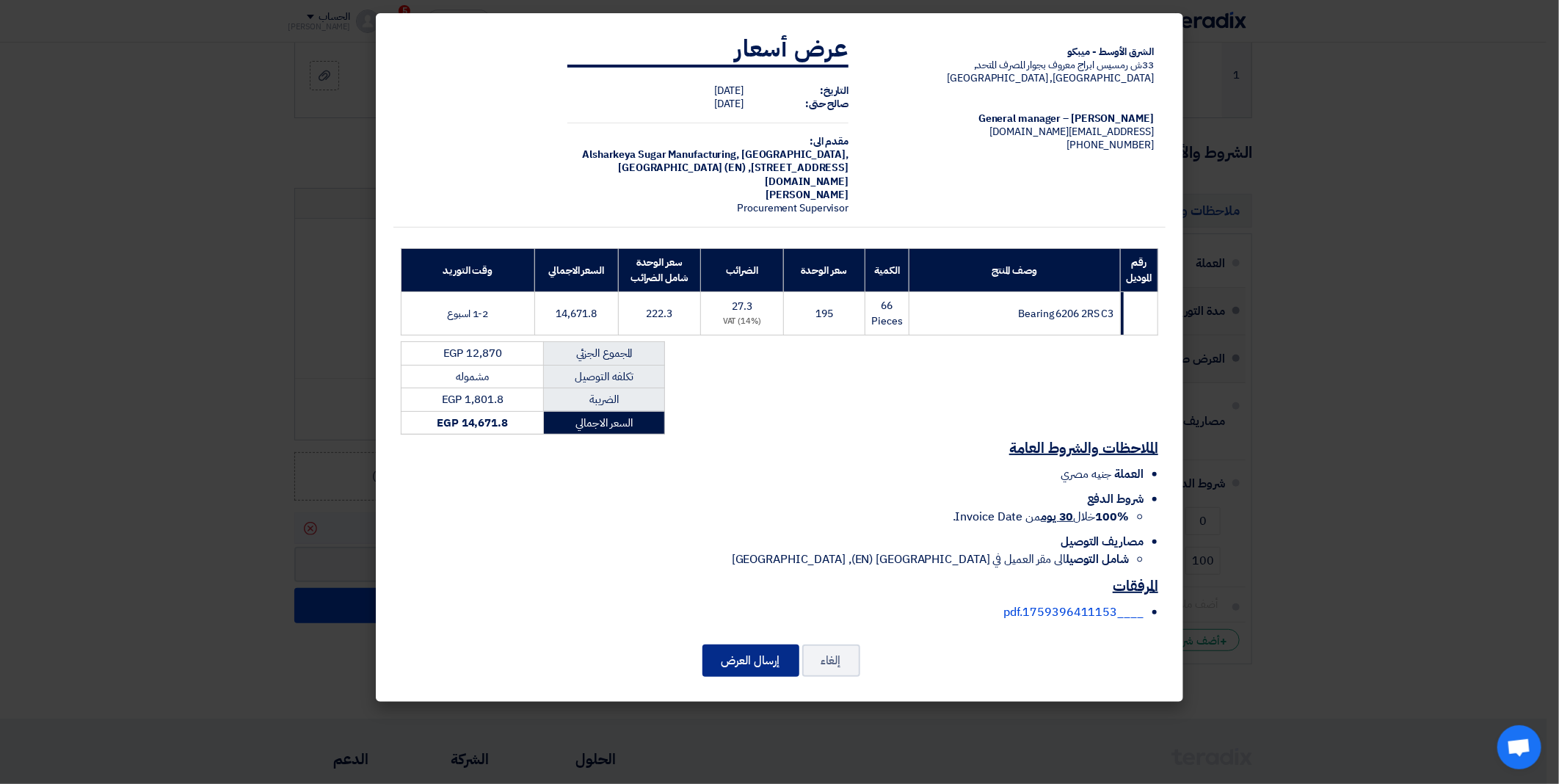
click at [750, 664] on button "إرسال العرض" at bounding box center [751, 660] width 97 height 32
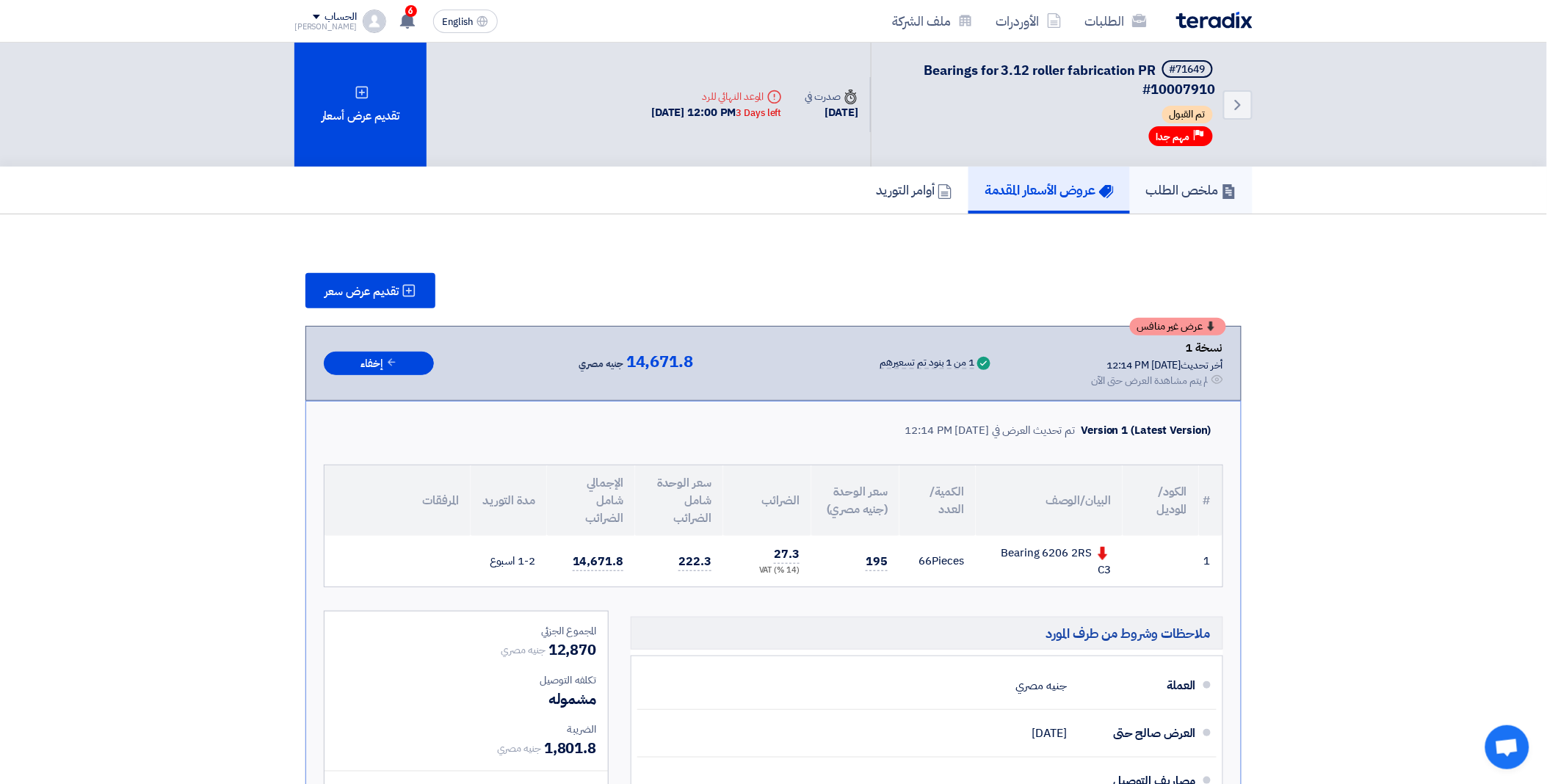
click at [1214, 175] on link "ملخص الطلب" at bounding box center [1191, 190] width 123 height 47
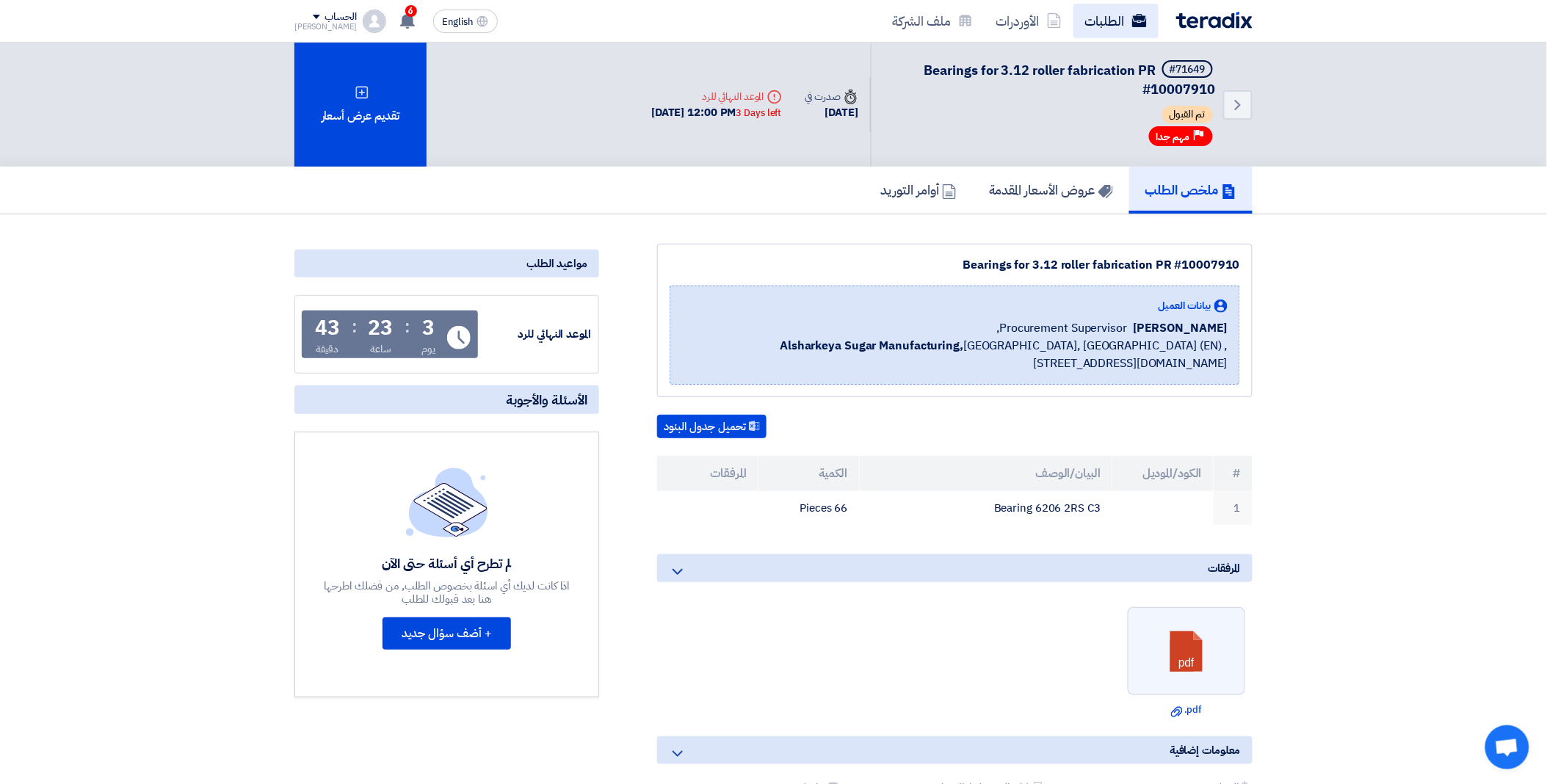
click at [1131, 15] on link "الطلبات" at bounding box center [1116, 20] width 85 height 34
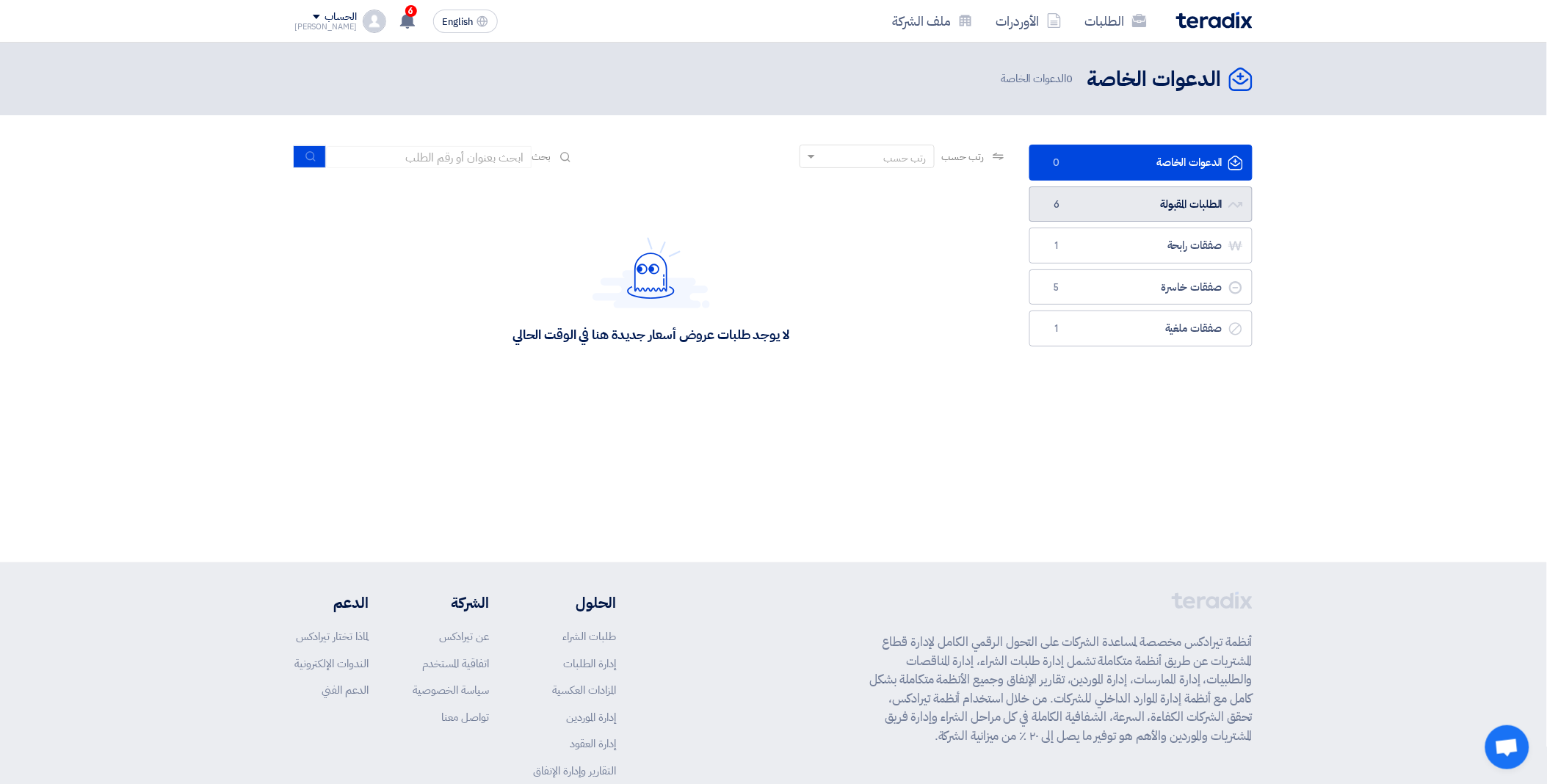
click at [1148, 212] on link "الطلبات المقبولة الطلبات المقبولة 6" at bounding box center [1140, 204] width 223 height 36
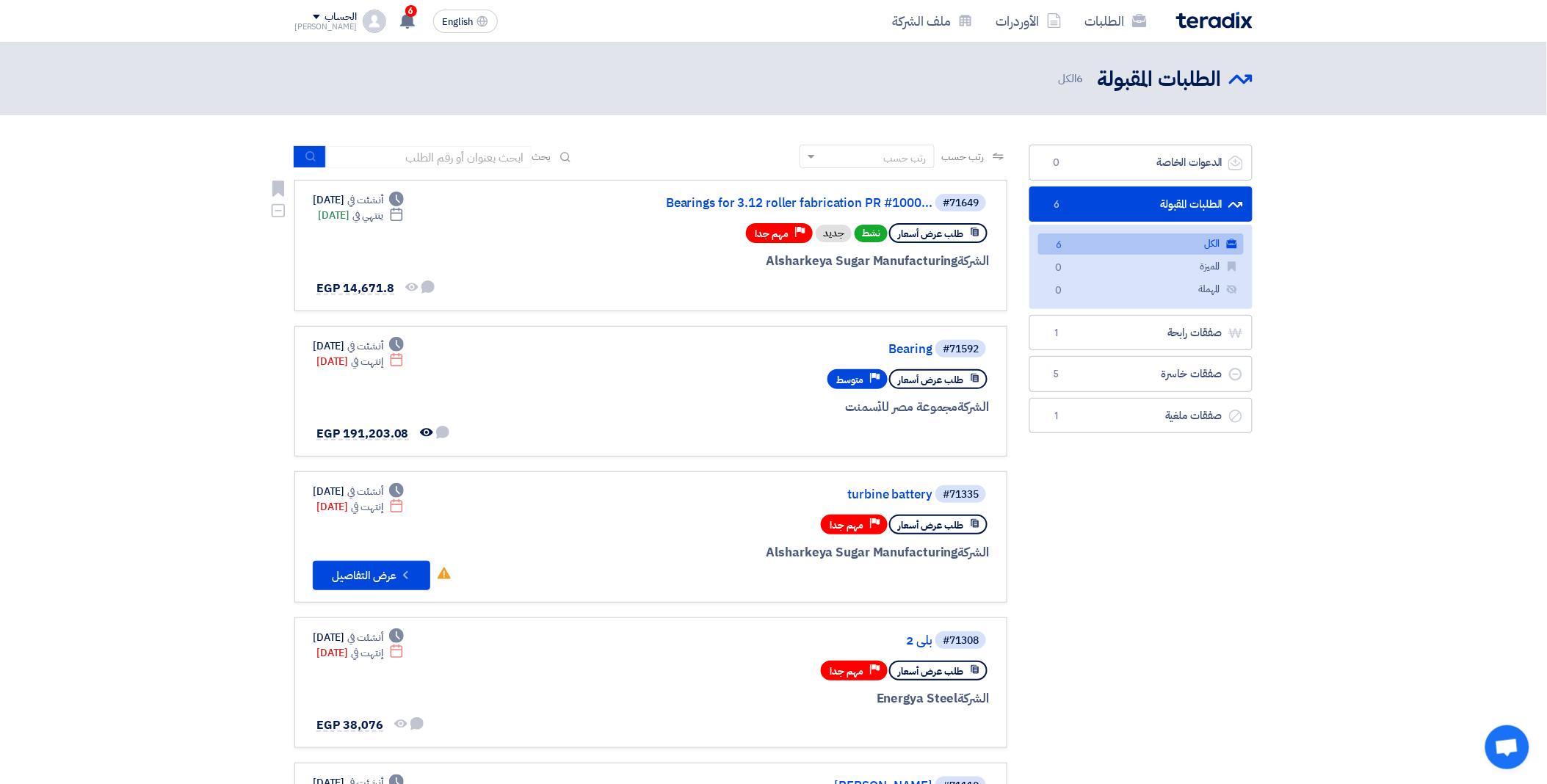
click at [658, 251] on div "الشركة Alsharkeya Sugar Manufacturing" at bounding box center [812, 261] width 353 height 19
click at [825, 203] on link "Bearings for 3.12 roller fabrication PR #1000..." at bounding box center [786, 203] width 294 height 13
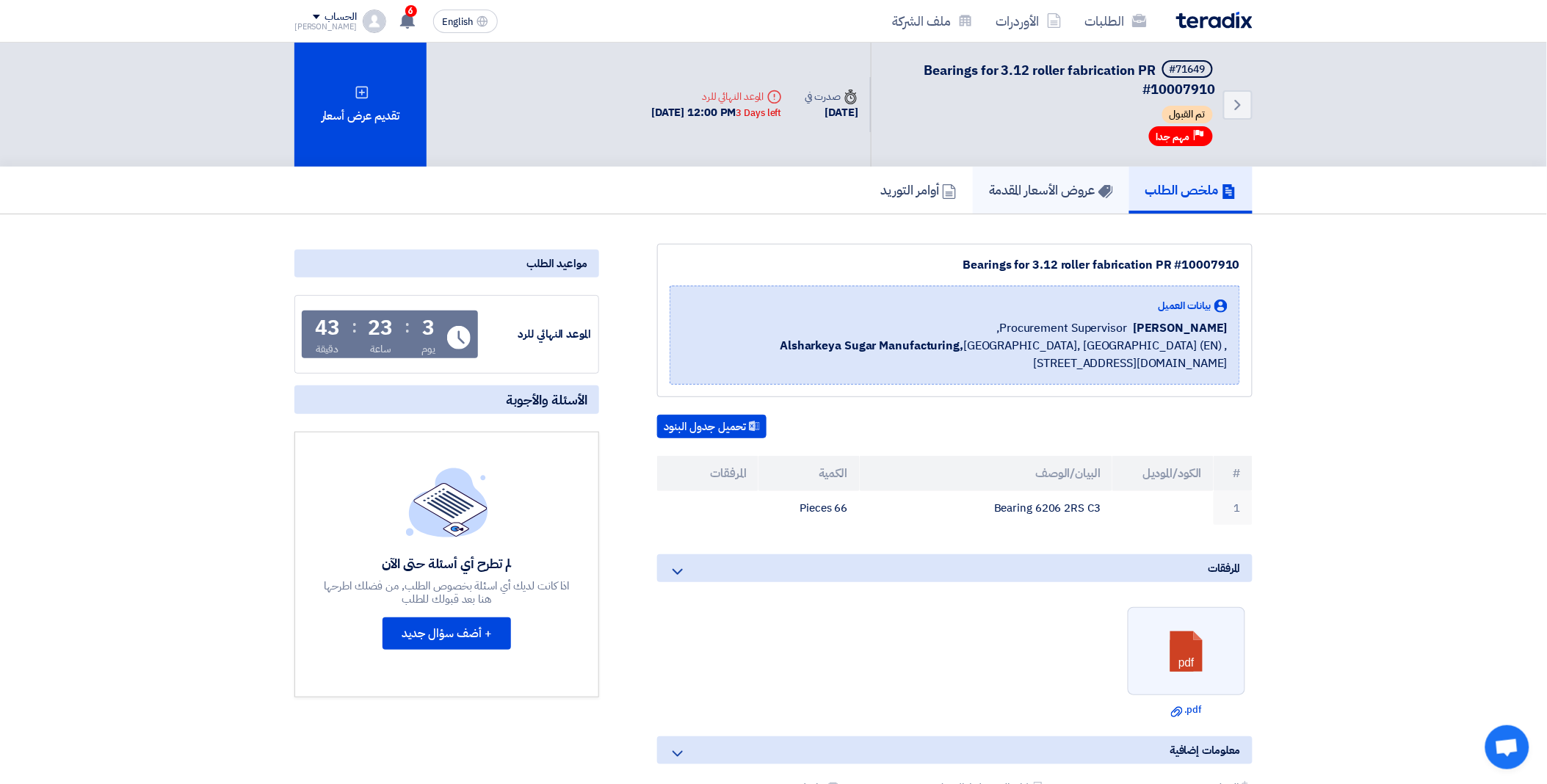
click at [1044, 197] on link "عروض الأسعار المقدمة" at bounding box center [1050, 190] width 156 height 47
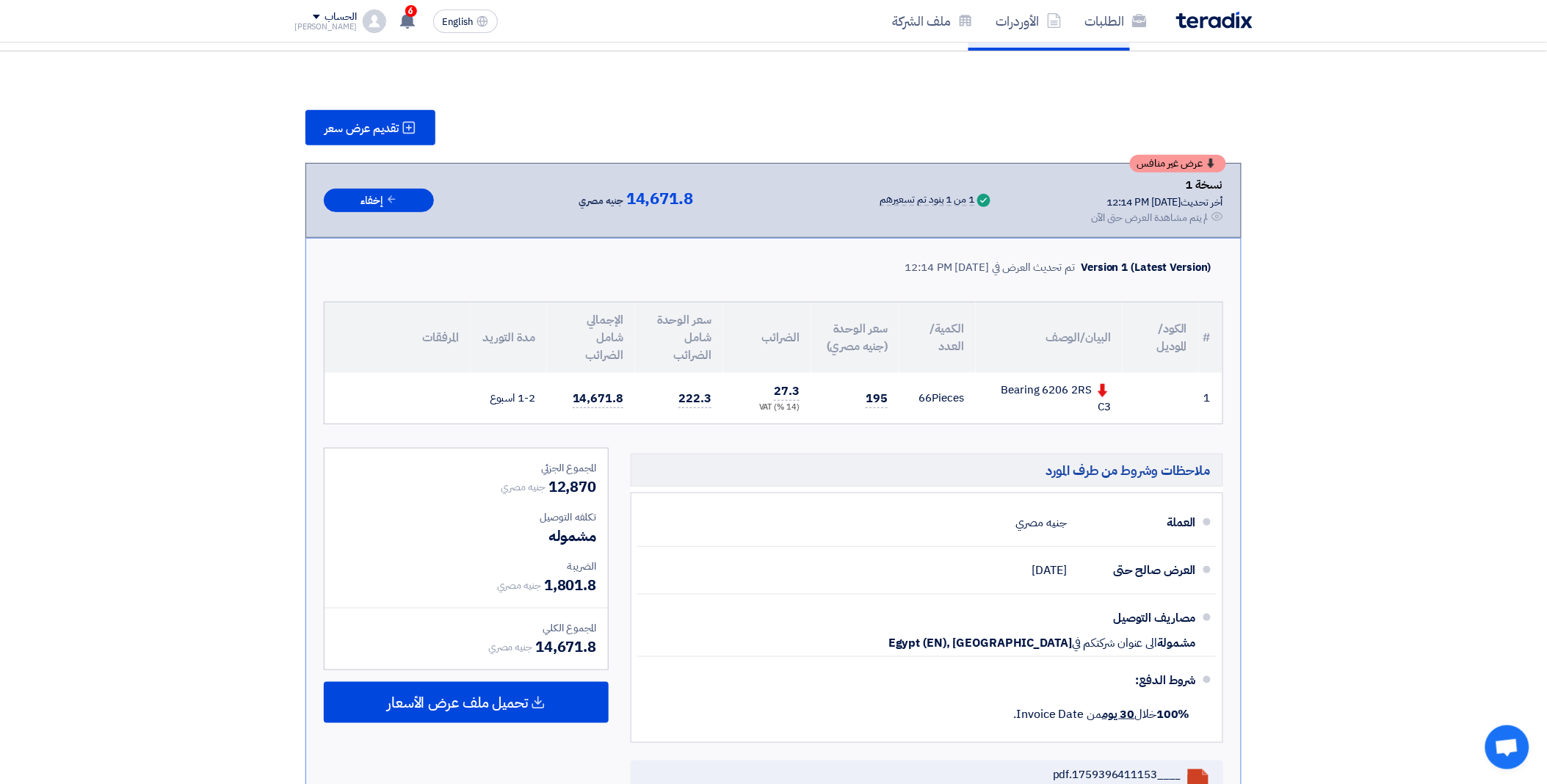
scroll to position [244, 0]
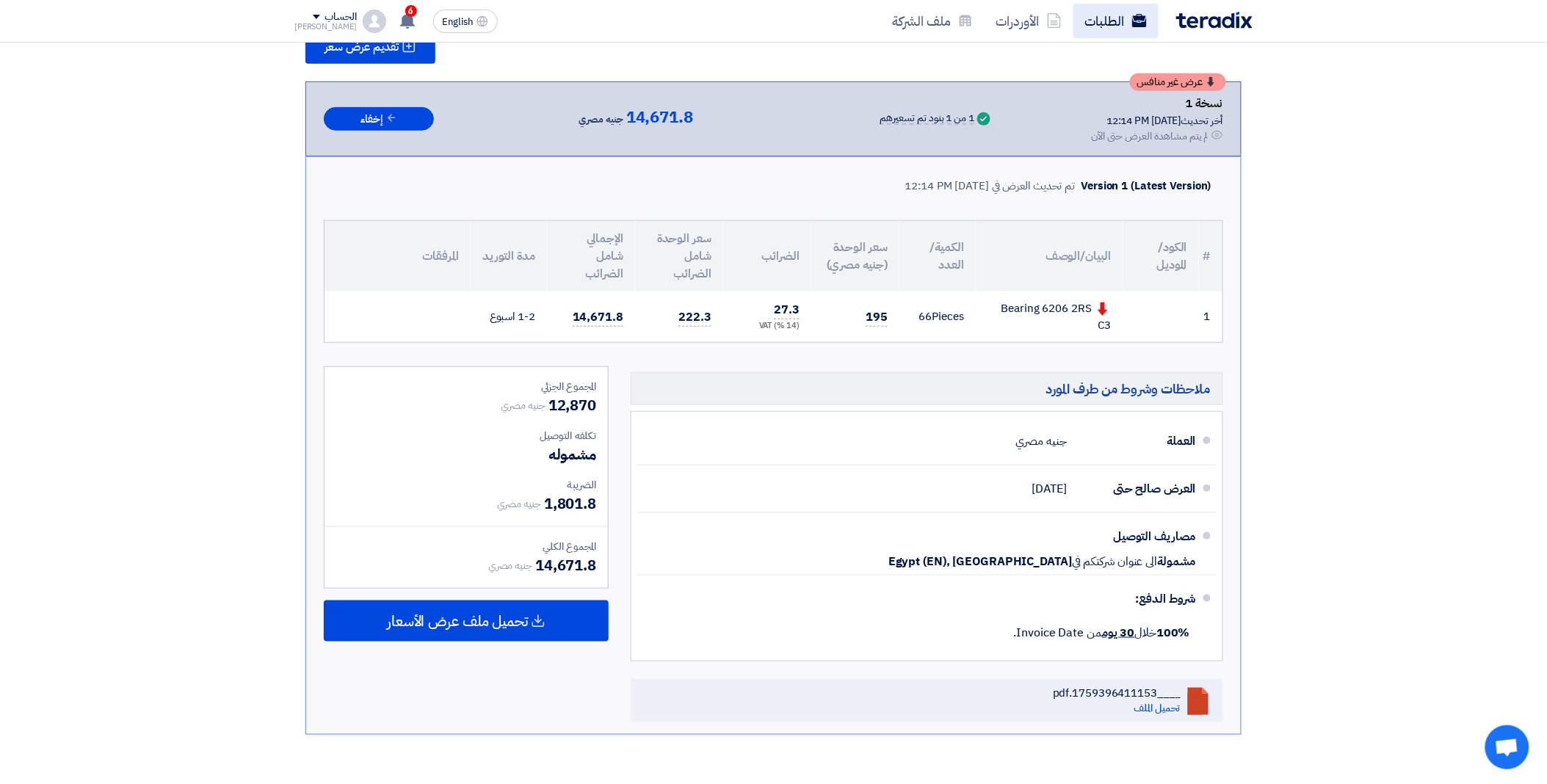
click at [1134, 13] on icon at bounding box center [1139, 20] width 15 height 15
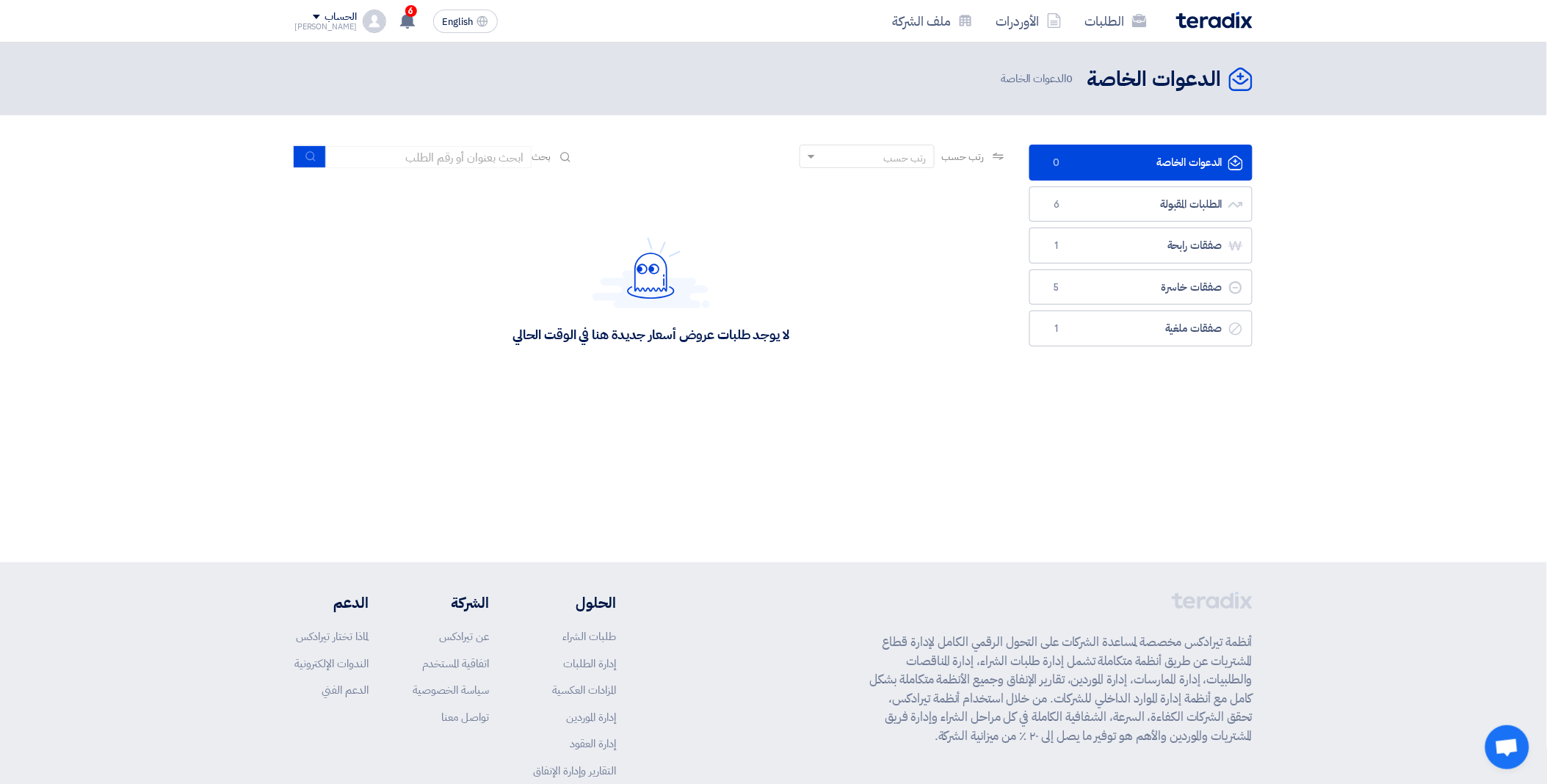
click at [481, 533] on div "الدعوات الخاصة الدعوات الخاصة 0 الدعوات الخاصة" at bounding box center [773, 302] width 1547 height 520
